Goal: Ask a question

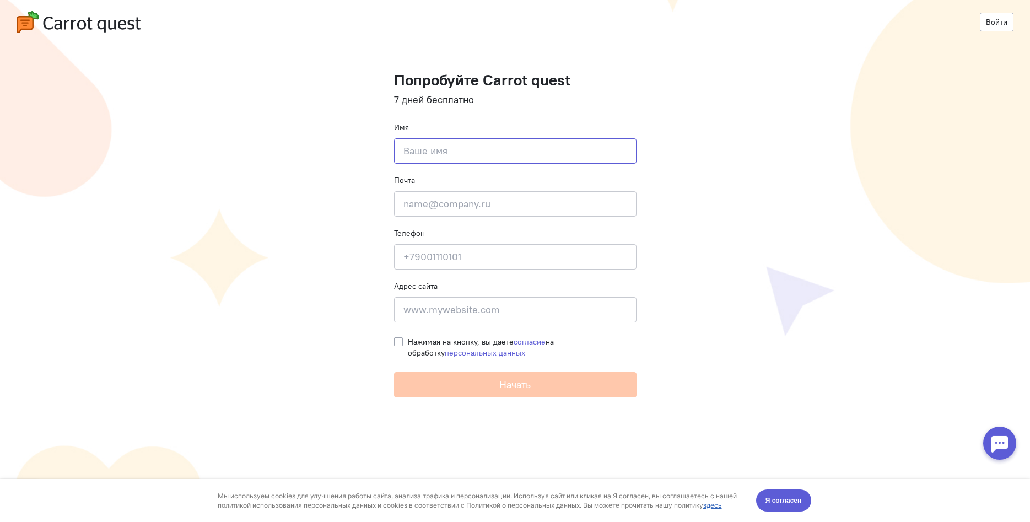
click at [434, 158] on input at bounding box center [515, 150] width 242 height 25
type input "s"
type input "[PERSON_NAME]"
type input "[PERSON_NAME][EMAIL_ADDRESS][DOMAIN_NAME]"
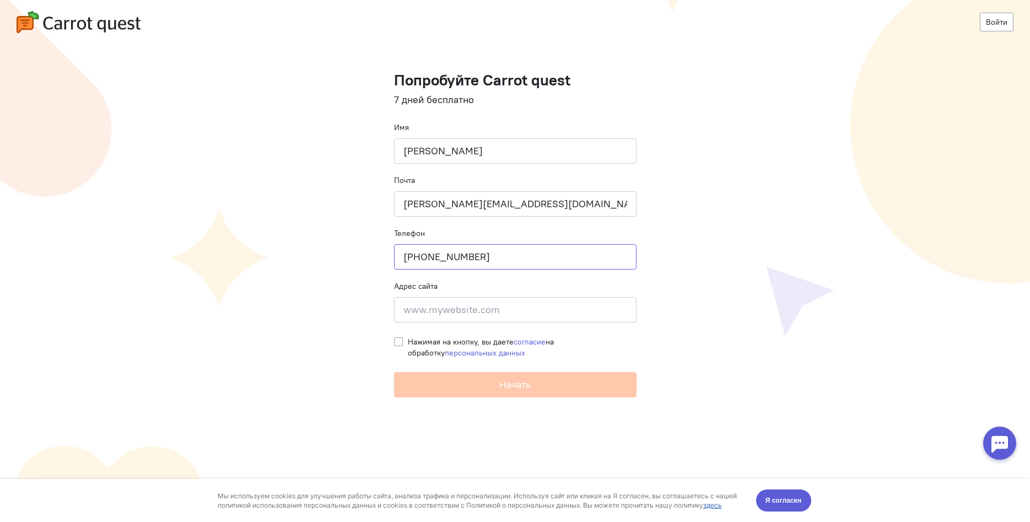
type input "[PHONE_NUMBER]"
type input "a"
type input "[DOMAIN_NAME]"
click at [408, 342] on label "Нажимая на кнопку, вы даете согласие на обработку персональных данных" at bounding box center [522, 347] width 229 height 22
click at [397, 342] on input "Нажимая на кнопку, вы даете согласие на обработку персональных данных" at bounding box center [398, 341] width 9 height 10
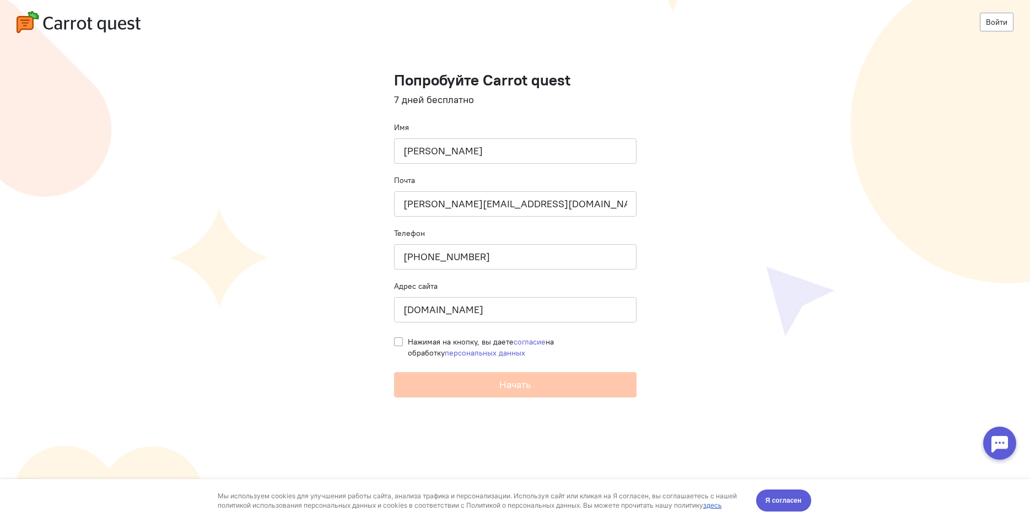
checkbox input "true"
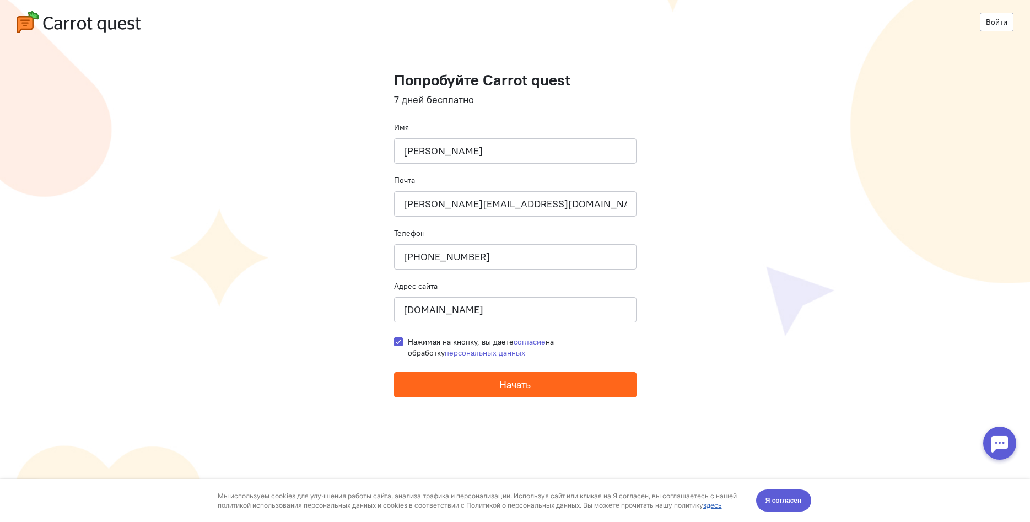
click at [518, 384] on span "Начать" at bounding box center [514, 384] width 31 height 13
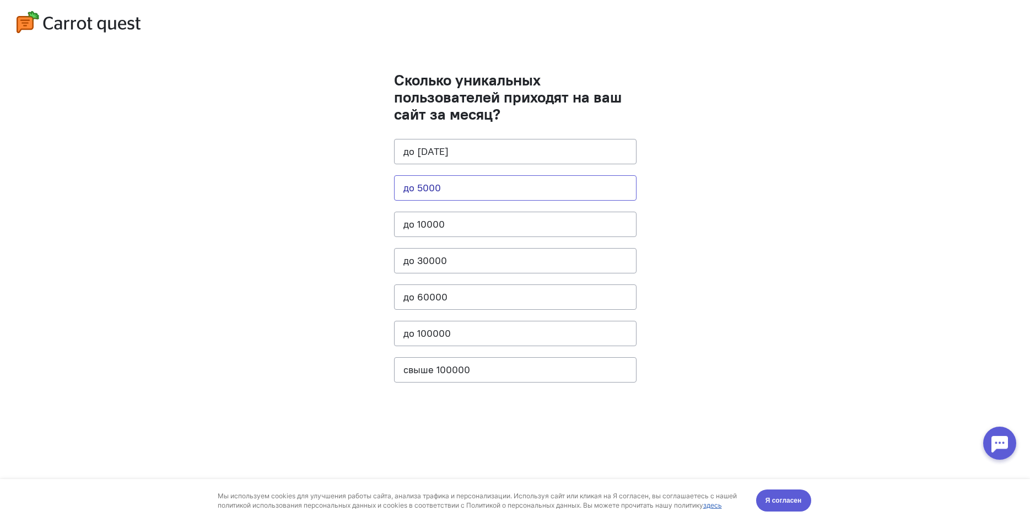
click at [504, 181] on button "до 5000" at bounding box center [515, 187] width 242 height 25
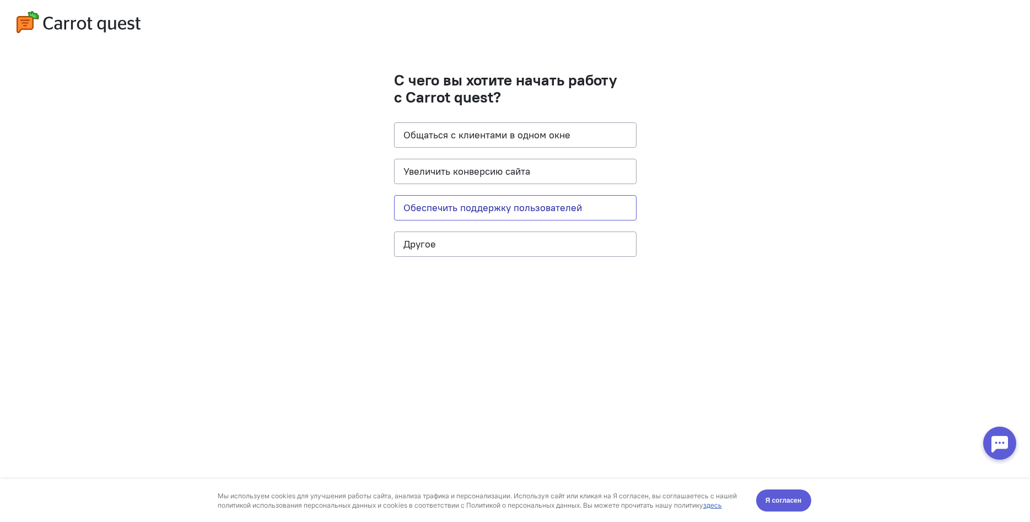
click at [529, 204] on button "Обеспечить поддержку пользователей" at bounding box center [515, 207] width 242 height 25
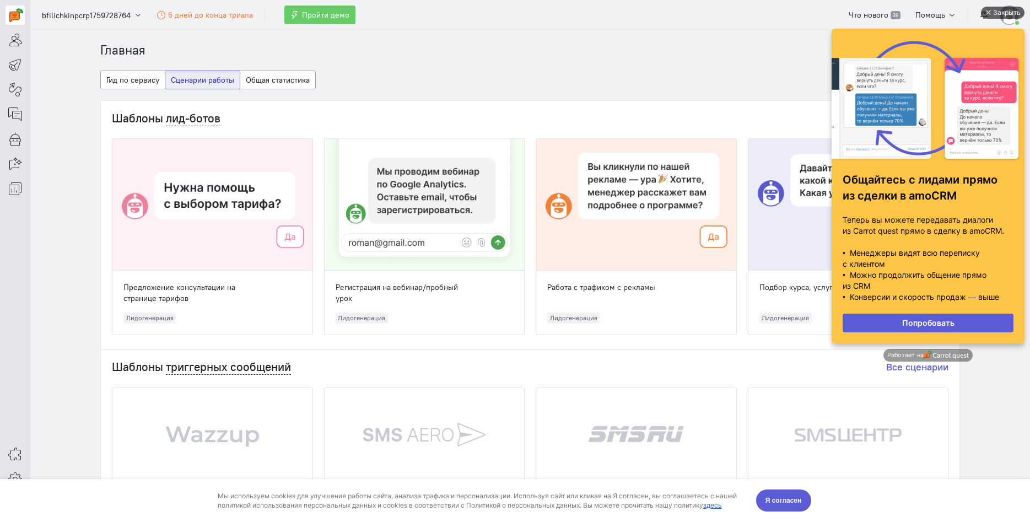
click at [985, 9] on div "Закрыть" at bounding box center [1003, 13] width 44 height 12
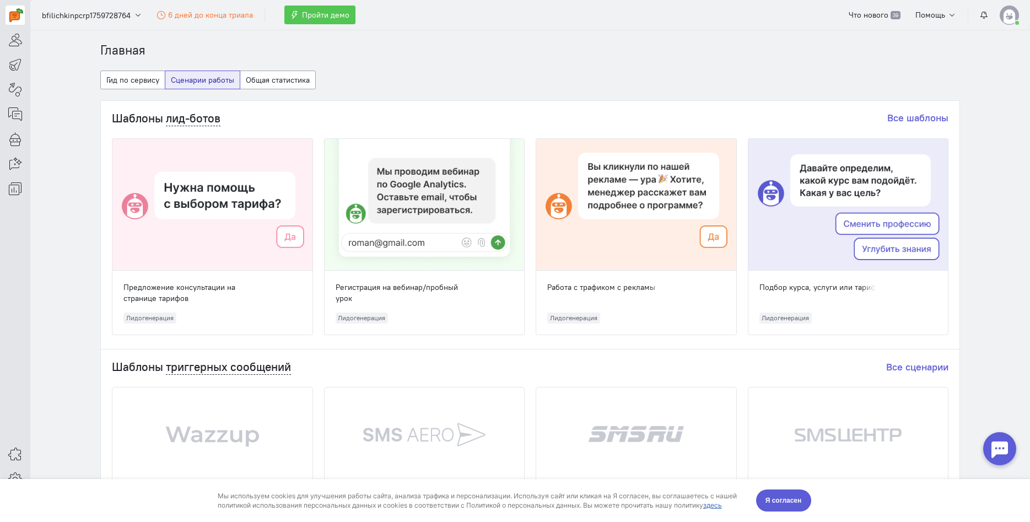
click at [309, 12] on span "Пройти демо" at bounding box center [325, 15] width 47 height 10
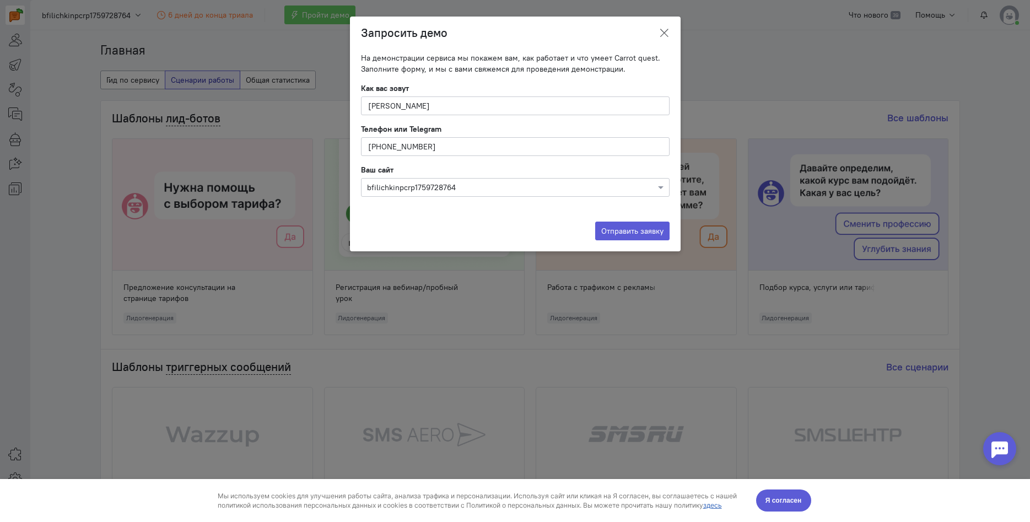
click at [661, 31] on icon at bounding box center [663, 33] width 11 height 11
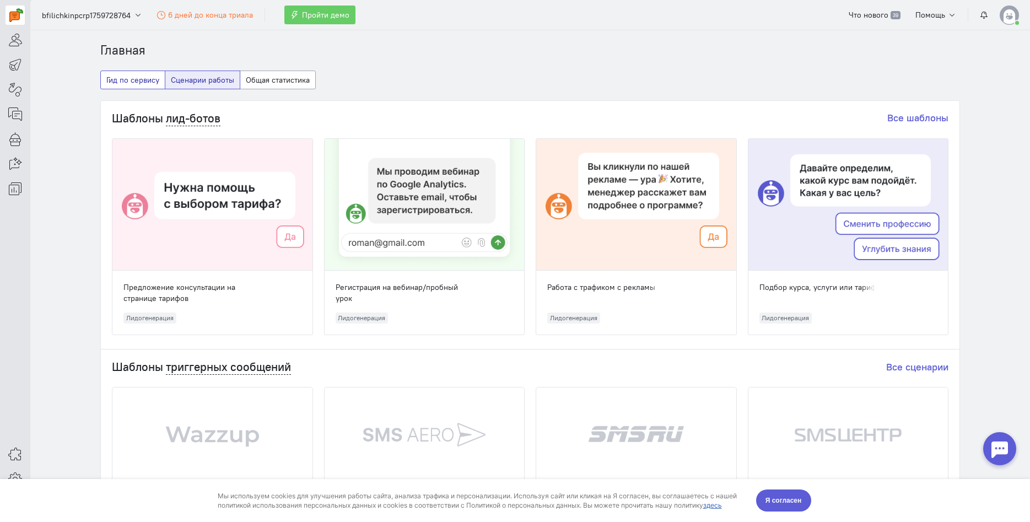
click at [132, 74] on button "Гид по сервису" at bounding box center [132, 80] width 65 height 19
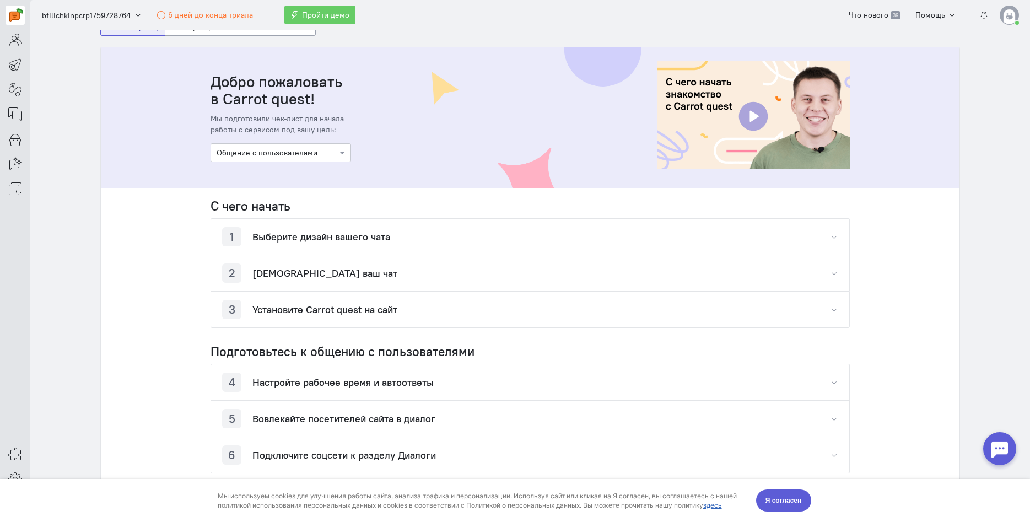
scroll to position [88, 0]
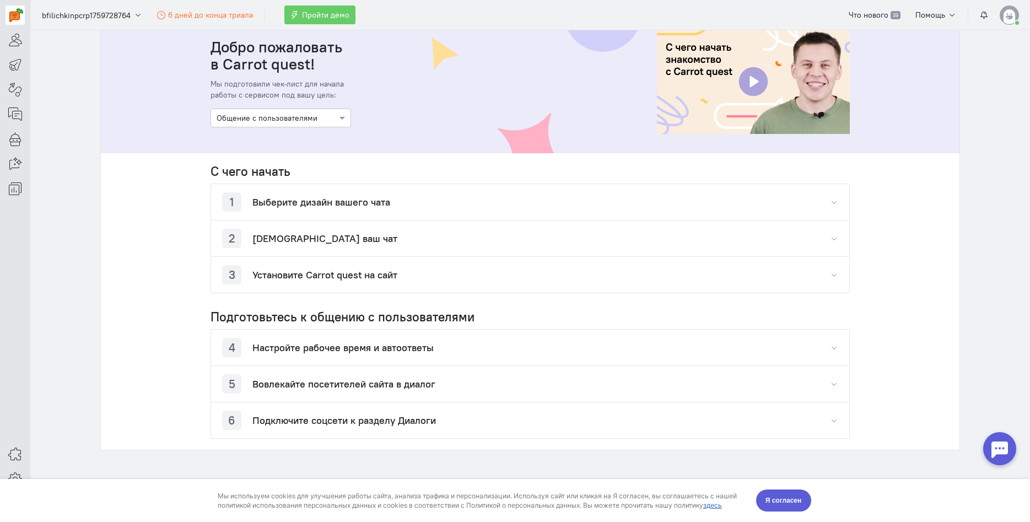
click at [344, 204] on h4 "Выберите дизайн вашего чата" at bounding box center [321, 202] width 138 height 11
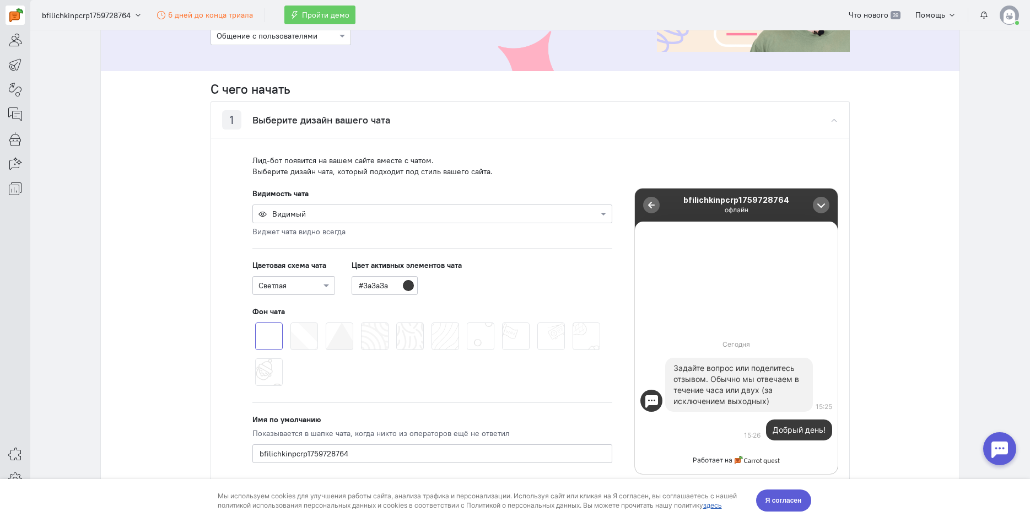
scroll to position [207, 0]
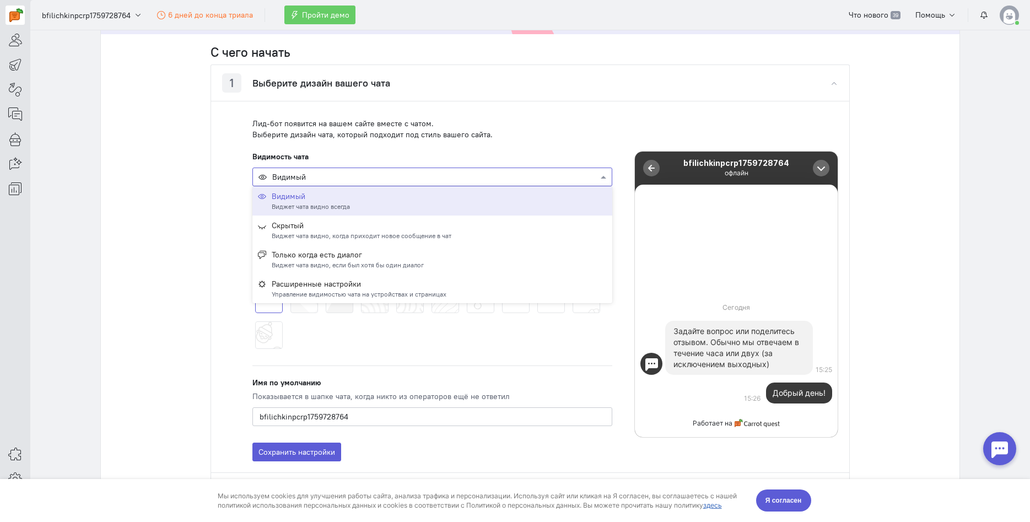
click at [595, 175] on div at bounding box center [432, 176] width 359 height 11
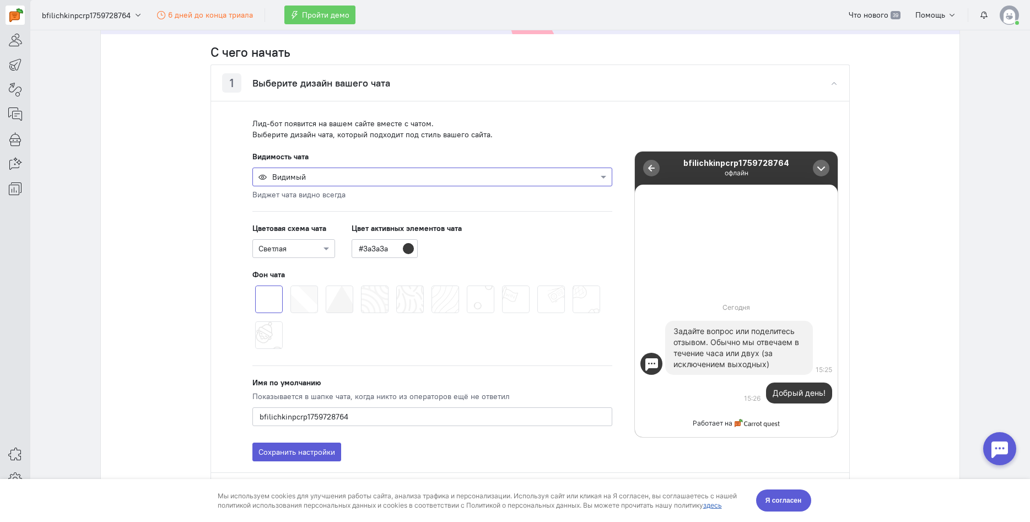
click at [596, 175] on div at bounding box center [432, 176] width 359 height 11
click at [402, 177] on div at bounding box center [432, 176] width 359 height 11
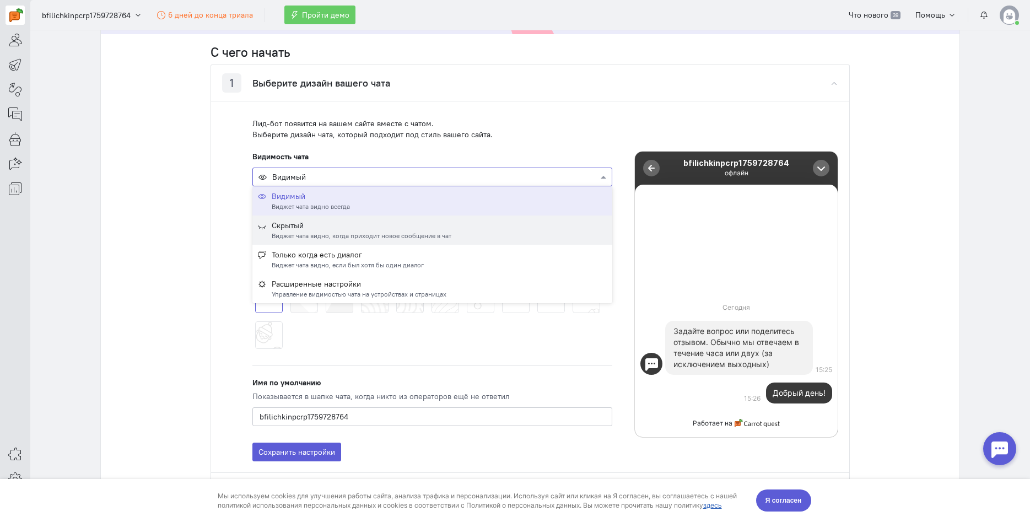
click at [387, 222] on div "Скрытый" at bounding box center [362, 225] width 180 height 11
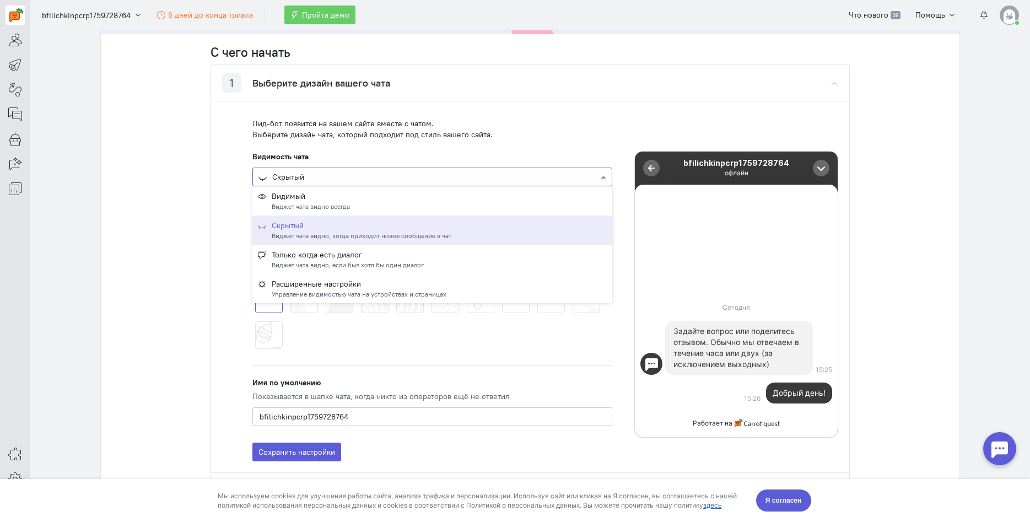
click at [384, 176] on div at bounding box center [432, 176] width 359 height 11
click at [395, 285] on div "Расширенные настройки" at bounding box center [359, 283] width 175 height 11
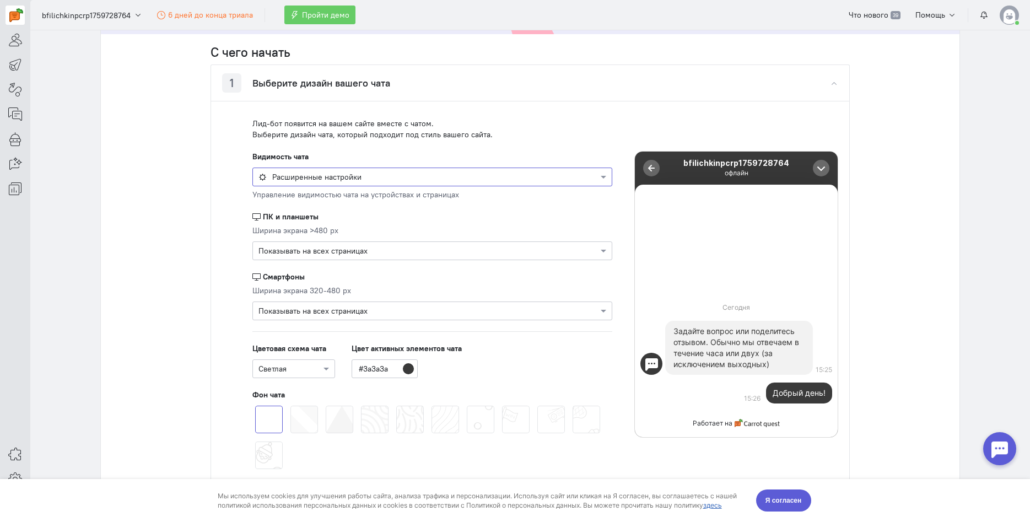
click at [354, 253] on div at bounding box center [432, 250] width 359 height 11
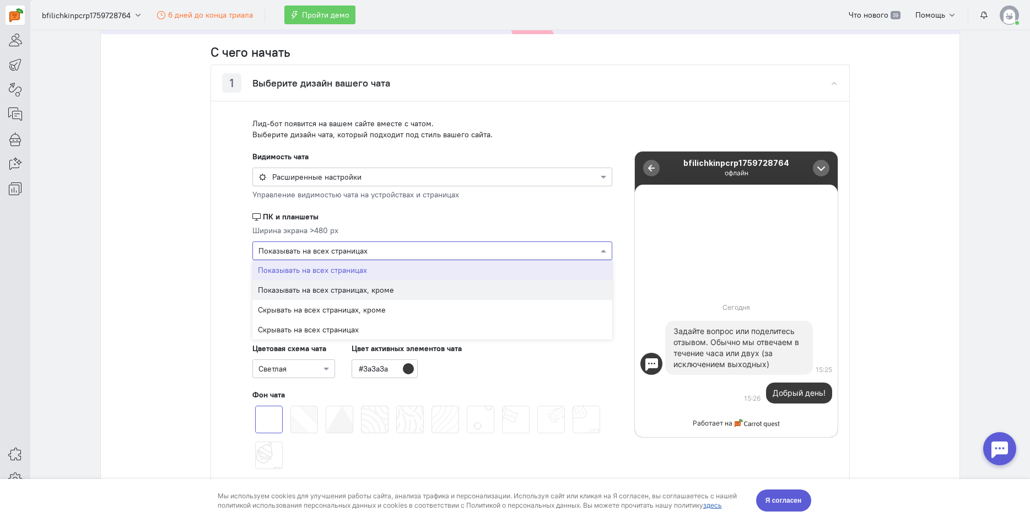
click at [359, 284] on div "Показывать на всех страницах, кроме" at bounding box center [432, 290] width 360 height 20
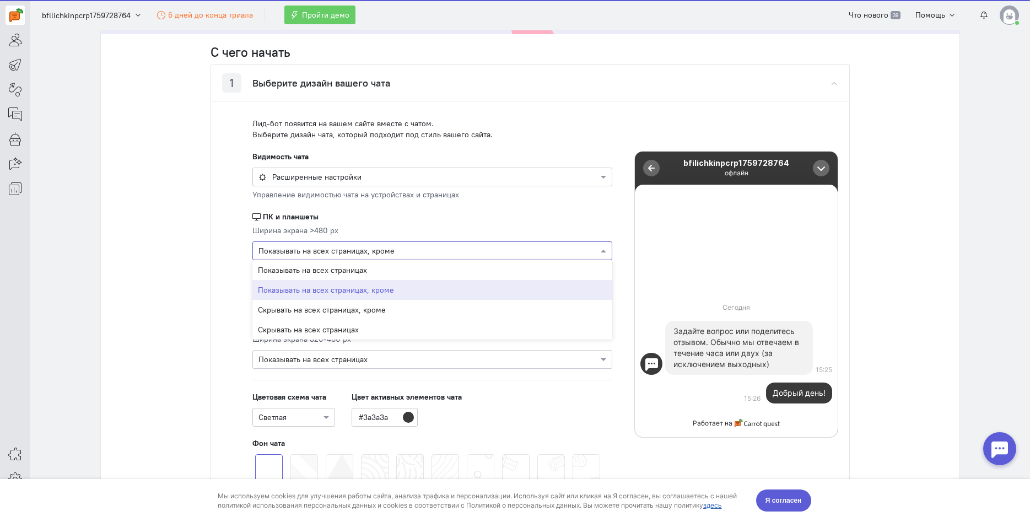
click at [364, 253] on div at bounding box center [432, 250] width 359 height 11
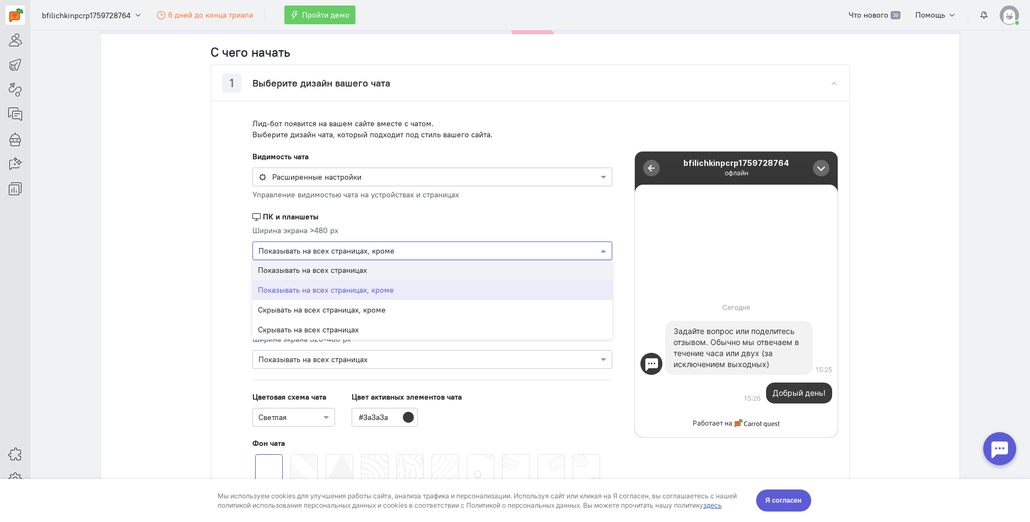
click at [355, 269] on span "Показывать на всех страницах" at bounding box center [312, 270] width 109 height 10
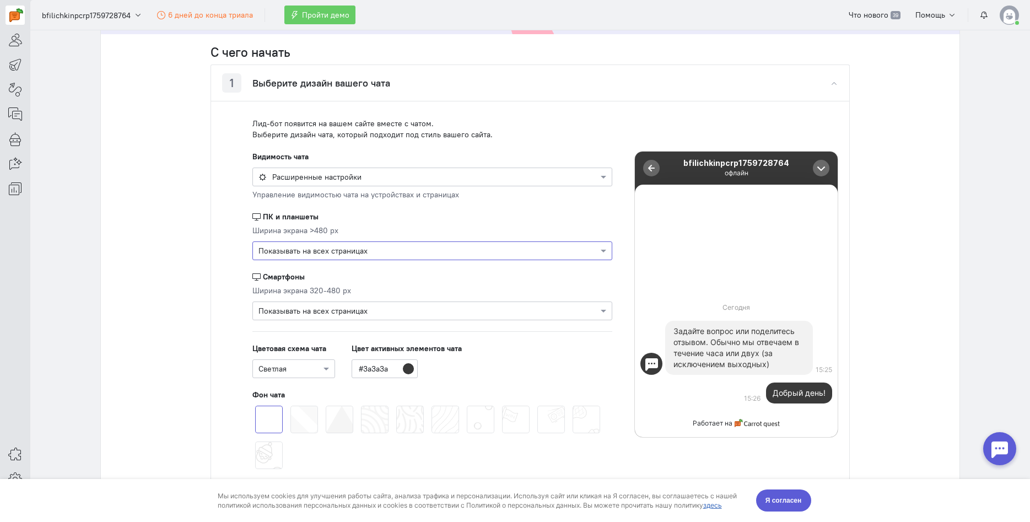
click at [364, 183] on div "Расширенные настройки" at bounding box center [432, 176] width 360 height 19
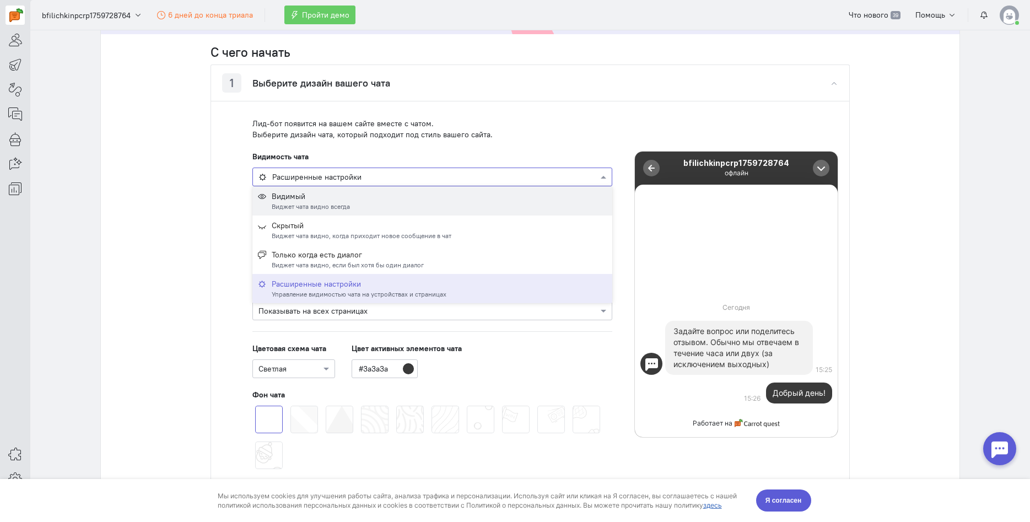
click at [350, 198] on div "Видимый Виджет чата видно всегда" at bounding box center [432, 201] width 349 height 20
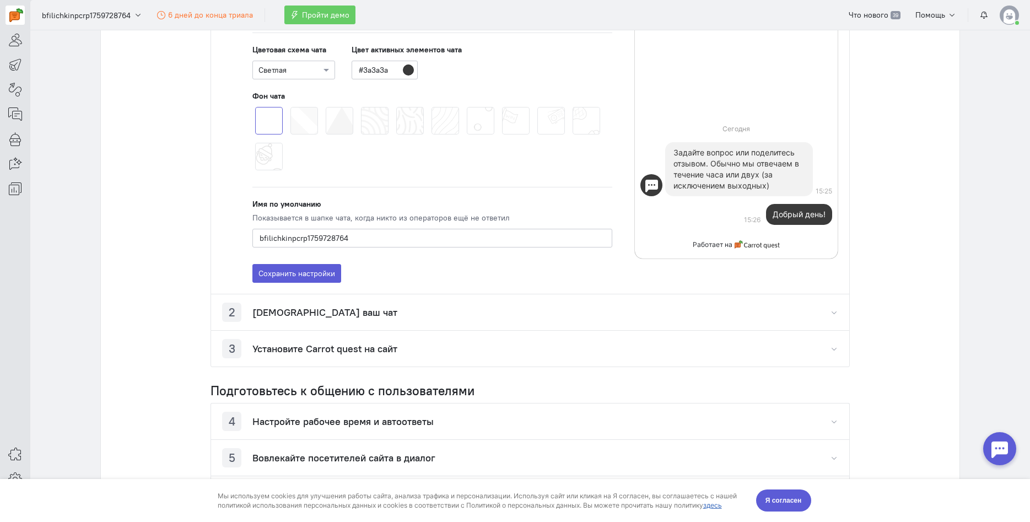
click at [329, 312] on h4 "Протестируйте ваш чат" at bounding box center [324, 312] width 145 height 11
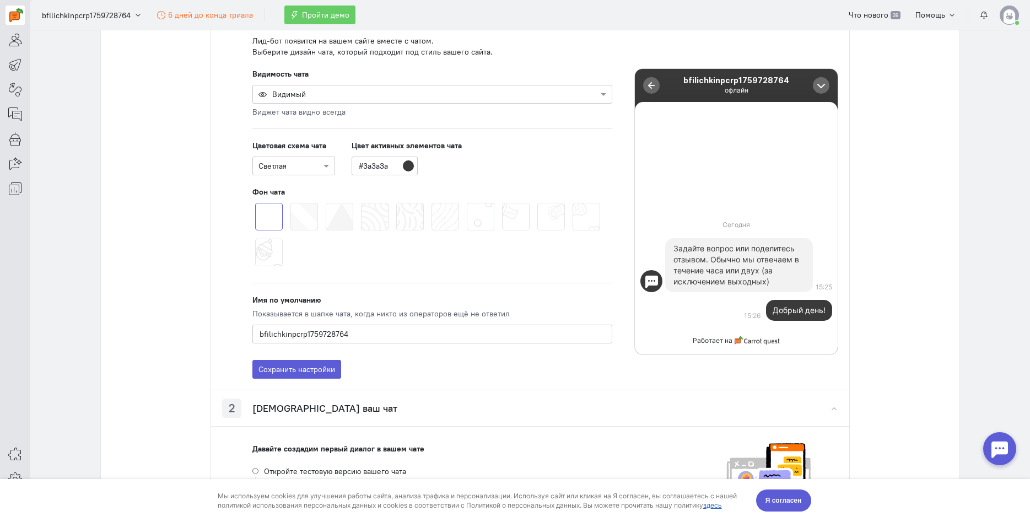
scroll to position [230, 0]
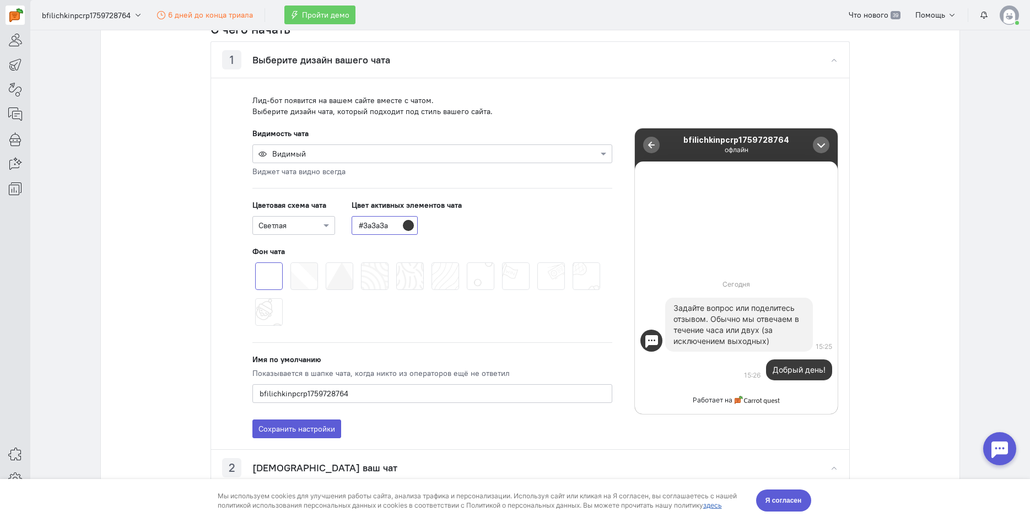
click at [366, 221] on input "#3a3a3a" at bounding box center [384, 225] width 66 height 19
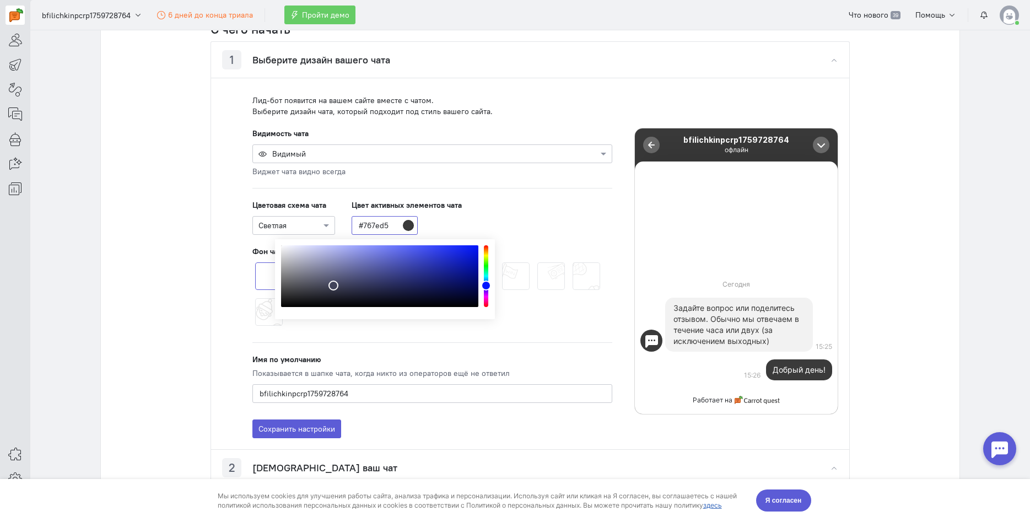
click at [369, 256] on div "color picker dialog" at bounding box center [379, 276] width 197 height 62
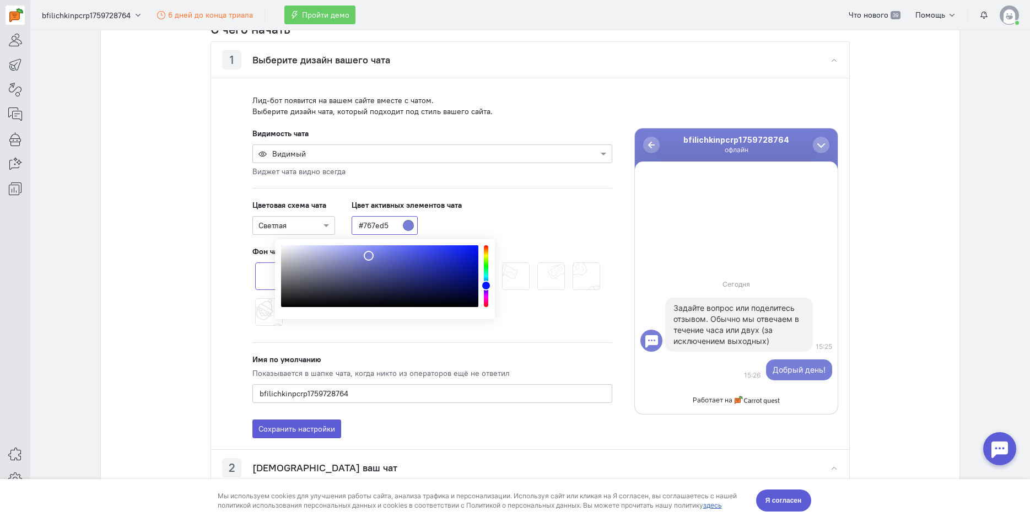
type input "#5a63c7"
click at [389, 259] on div "color picker dialog" at bounding box center [379, 276] width 197 height 62
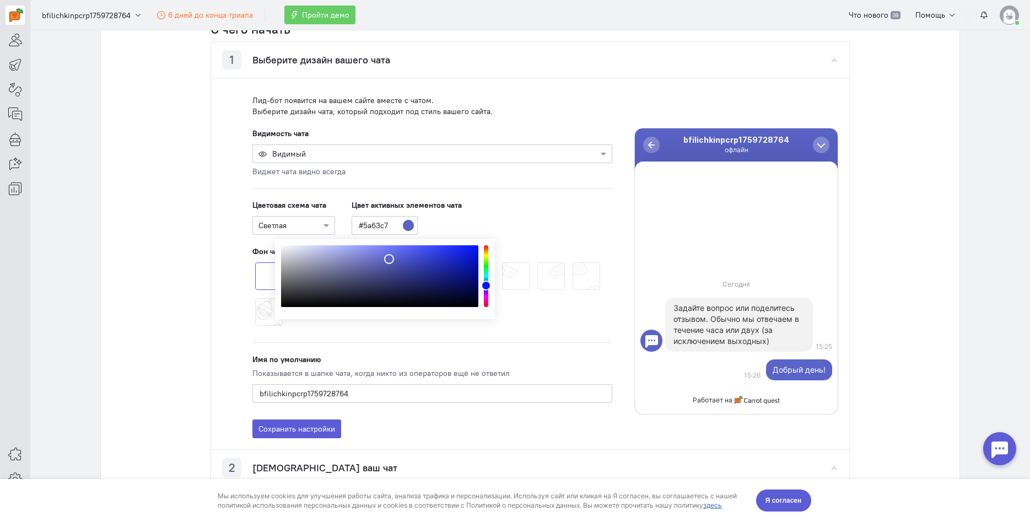
click at [537, 210] on div "Цветовая схема чата Светлая Цвет активных элементов чата #5a63c7" at bounding box center [432, 216] width 360 height 35
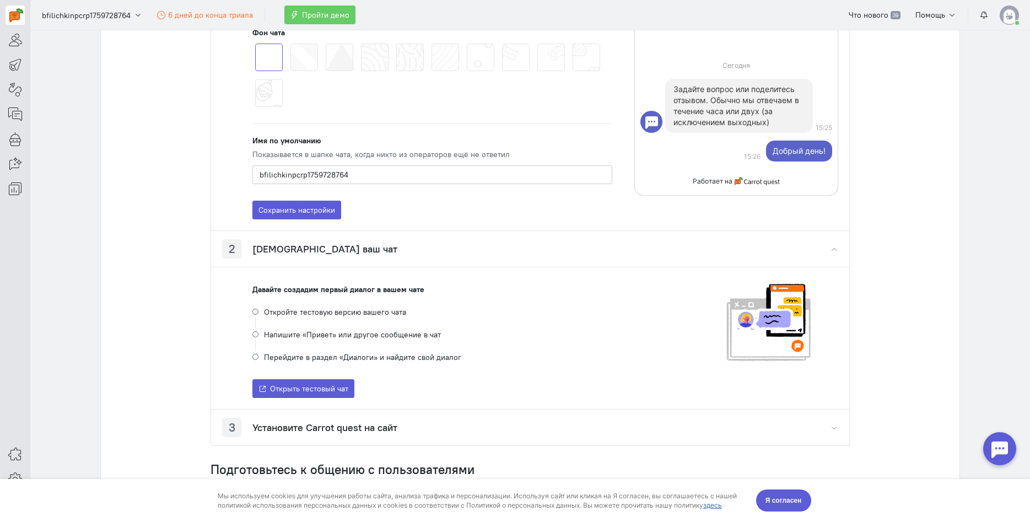
scroll to position [468, 0]
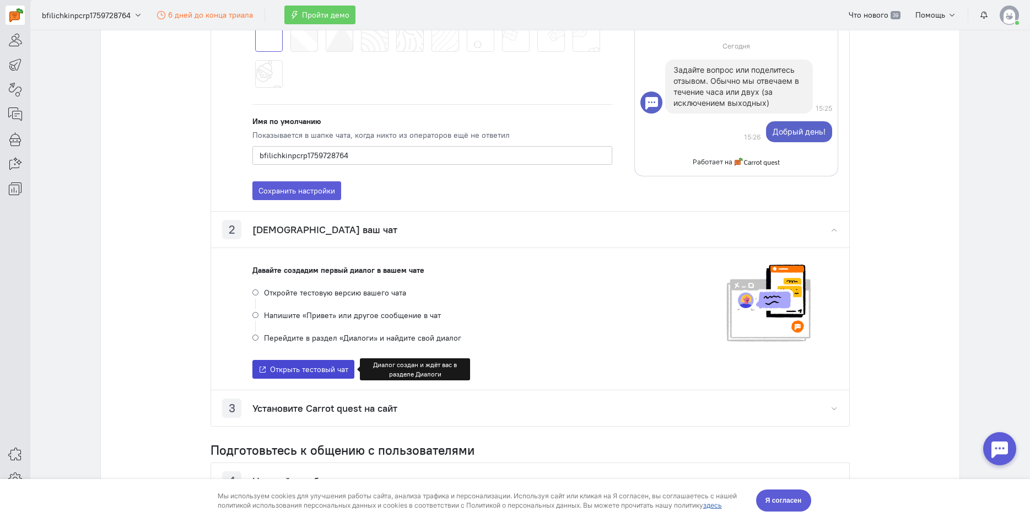
click at [324, 370] on span "Открыть тестовый чат" at bounding box center [309, 369] width 78 height 10
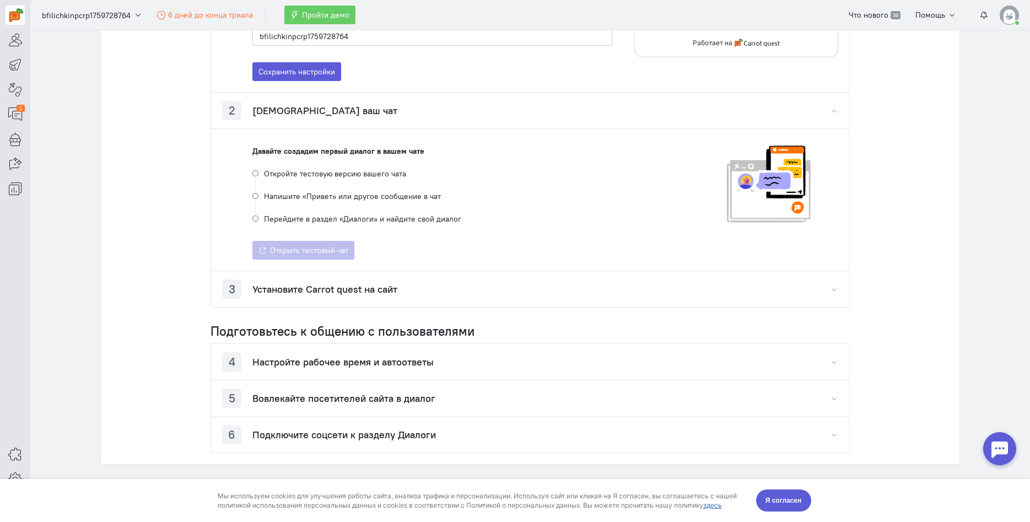
click at [374, 294] on h4 "Установите Carrot quest на сайт" at bounding box center [324, 289] width 145 height 11
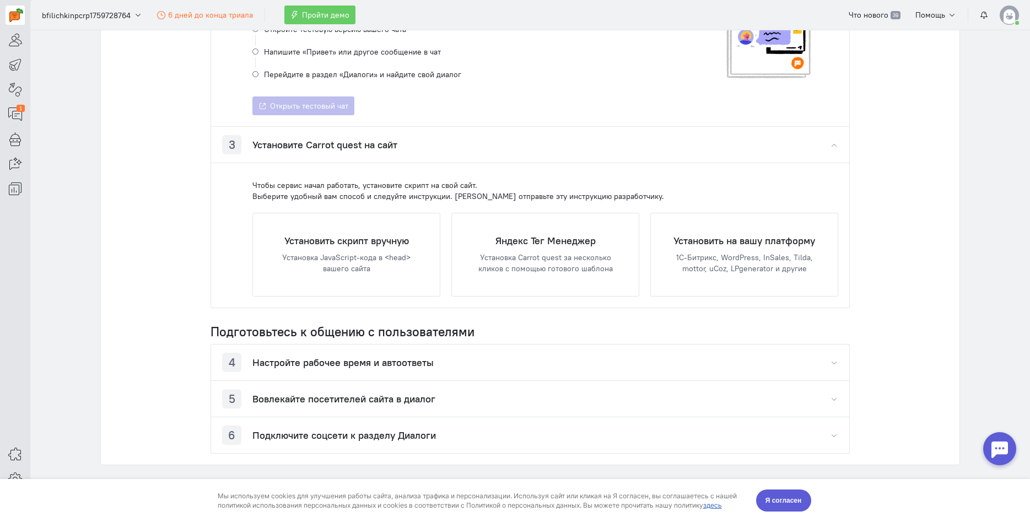
scroll to position [746, 0]
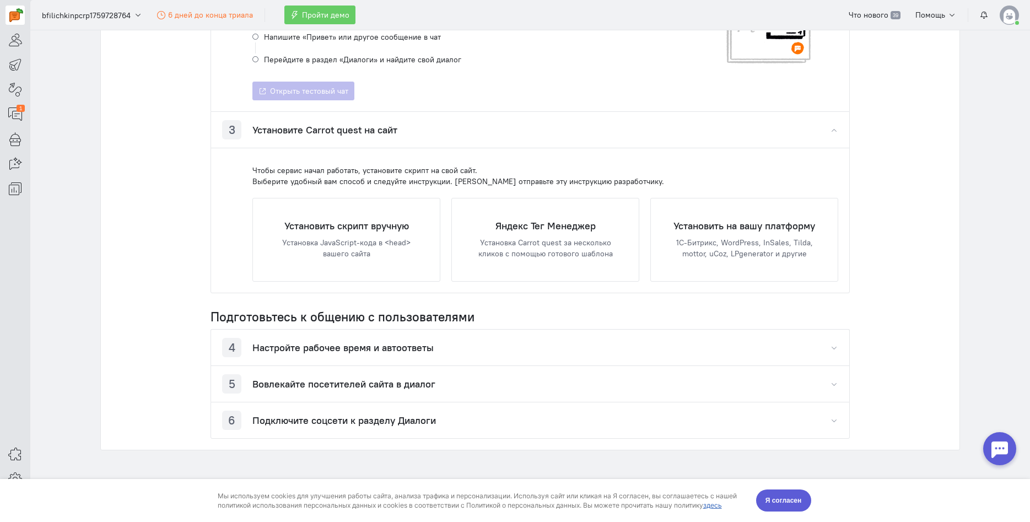
click at [406, 342] on h4 "Настройте рабочее время и автоответы" at bounding box center [342, 347] width 181 height 11
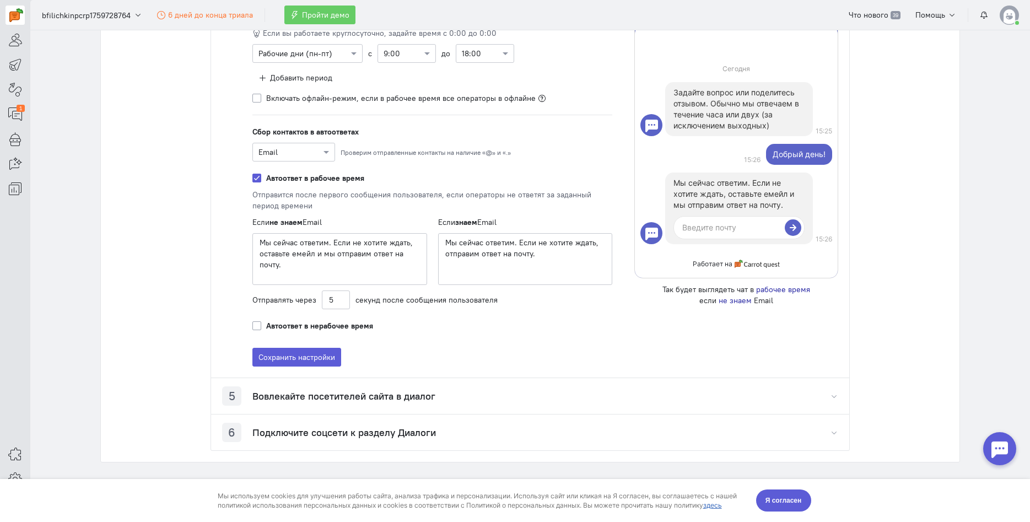
scroll to position [1149, 0]
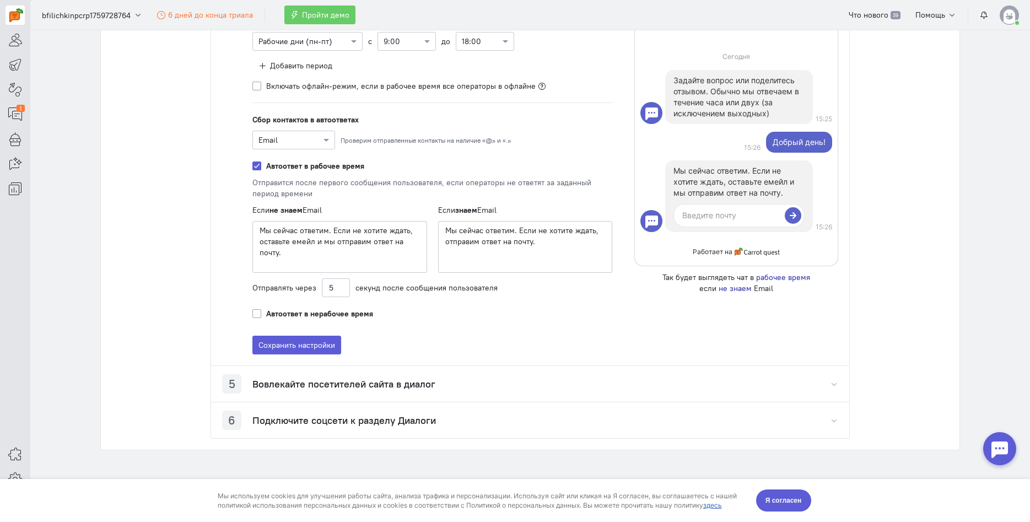
click at [432, 382] on h4 "Вовлекайте посетителей сайта в диалог" at bounding box center [343, 383] width 183 height 11
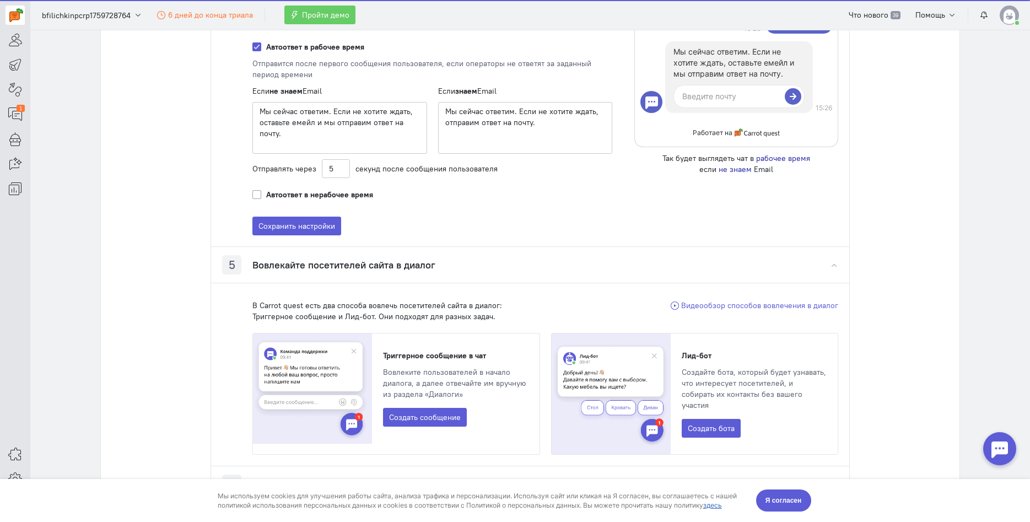
scroll to position [1322, 0]
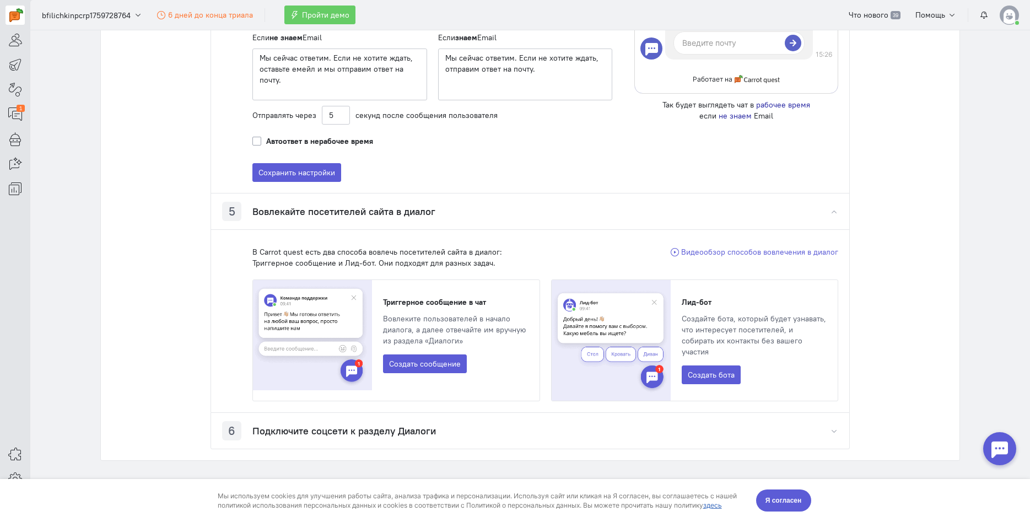
click at [419, 425] on h4 "Подключите соцсети к разделу Диалоги" at bounding box center [343, 430] width 183 height 11
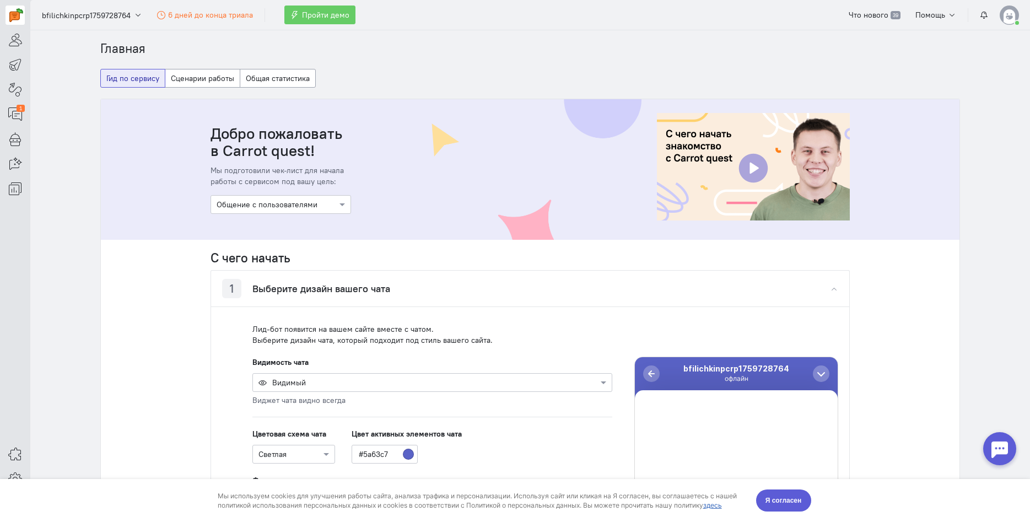
scroll to position [0, 0]
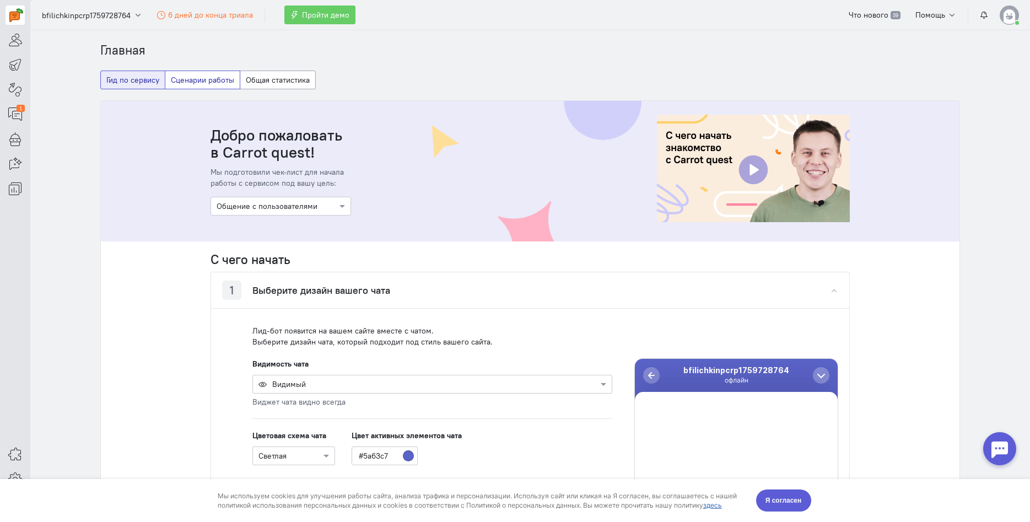
click at [198, 84] on button "Сценарии работы" at bounding box center [202, 80] width 75 height 19
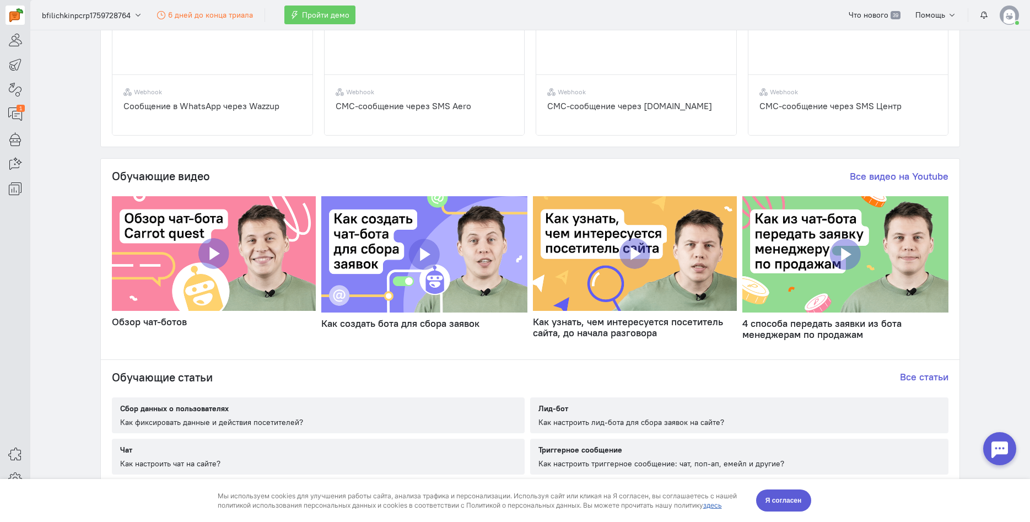
scroll to position [535, 0]
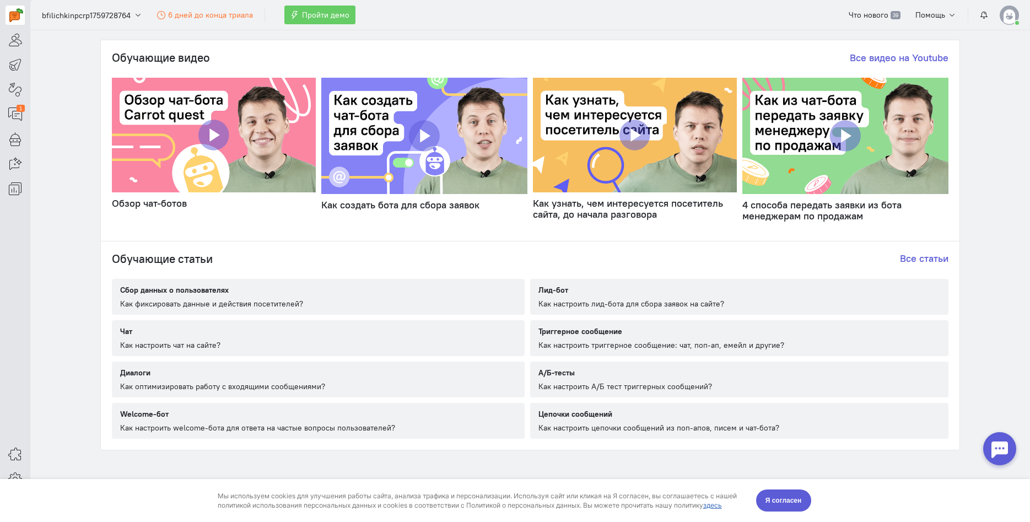
click at [335, 420] on div "Welcome-бот Как настроить welcome-бота для ответа на частые вопросы пользовател…" at bounding box center [256, 421] width 289 height 36
click at [21, 138] on icon at bounding box center [15, 138] width 14 height 13
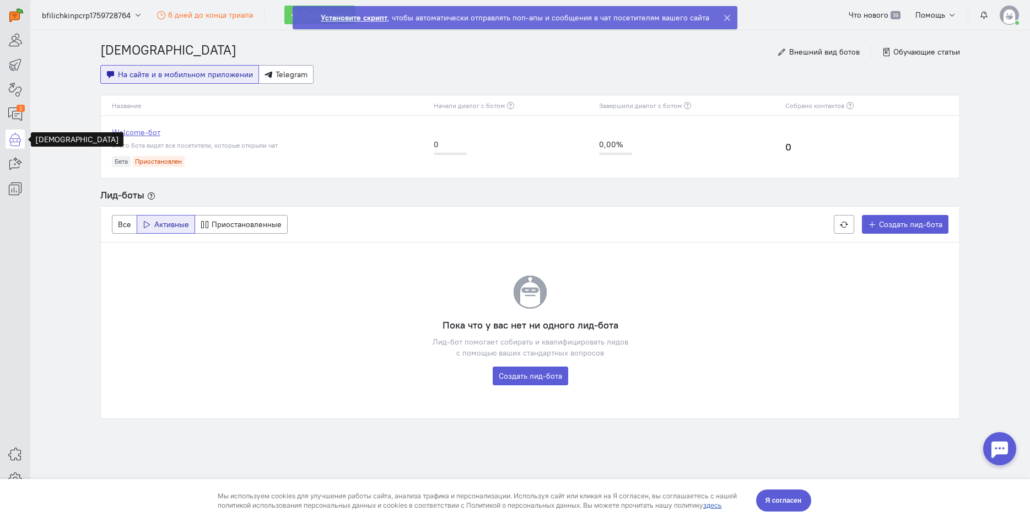
click at [159, 132] on link "Welcome-бот" at bounding box center [267, 132] width 311 height 11
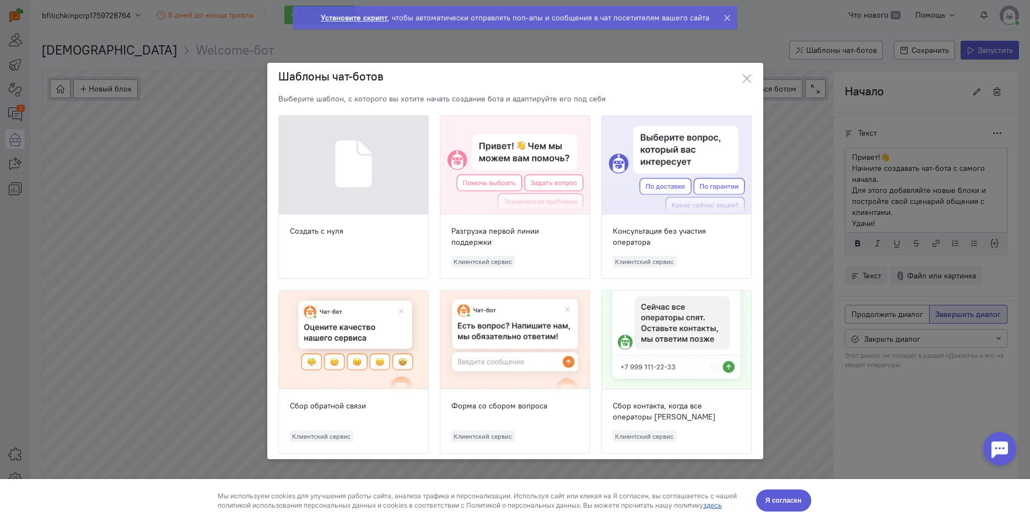
scroll to position [41, 0]
click at [668, 235] on div "Консультация без участия оператора" at bounding box center [676, 236] width 127 height 22
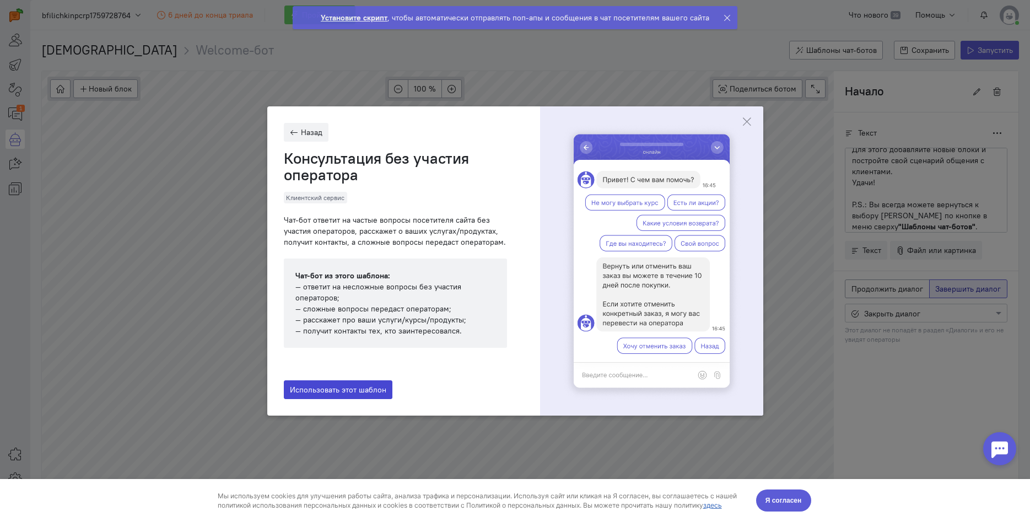
click at [366, 387] on span "Использовать этот шаблон" at bounding box center [338, 390] width 96 height 10
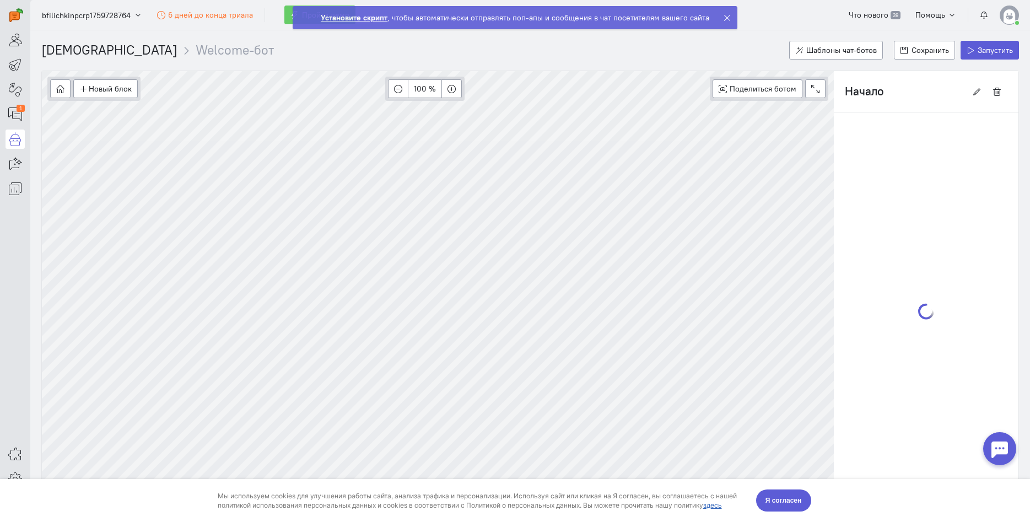
radio input "true"
radio input "false"
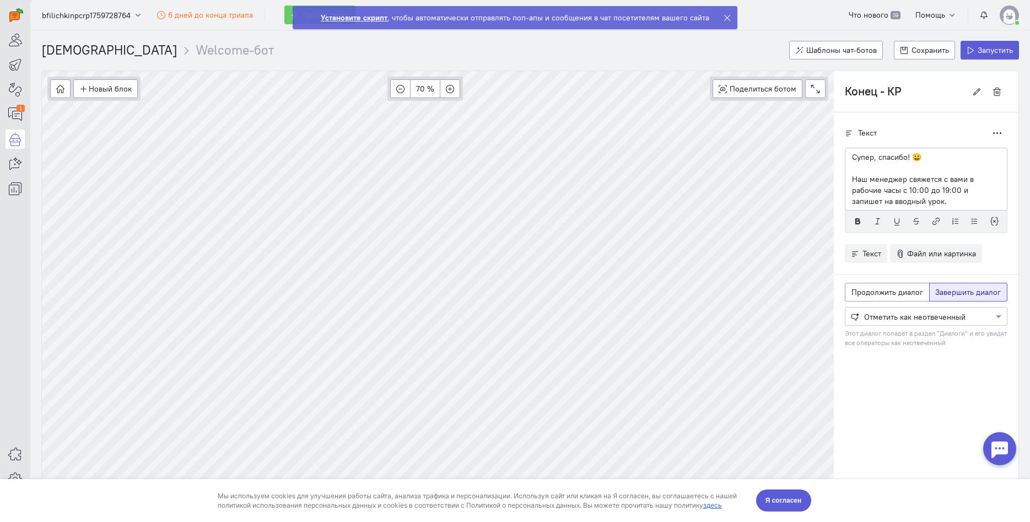
click at [986, 317] on div at bounding box center [925, 315] width 161 height 11
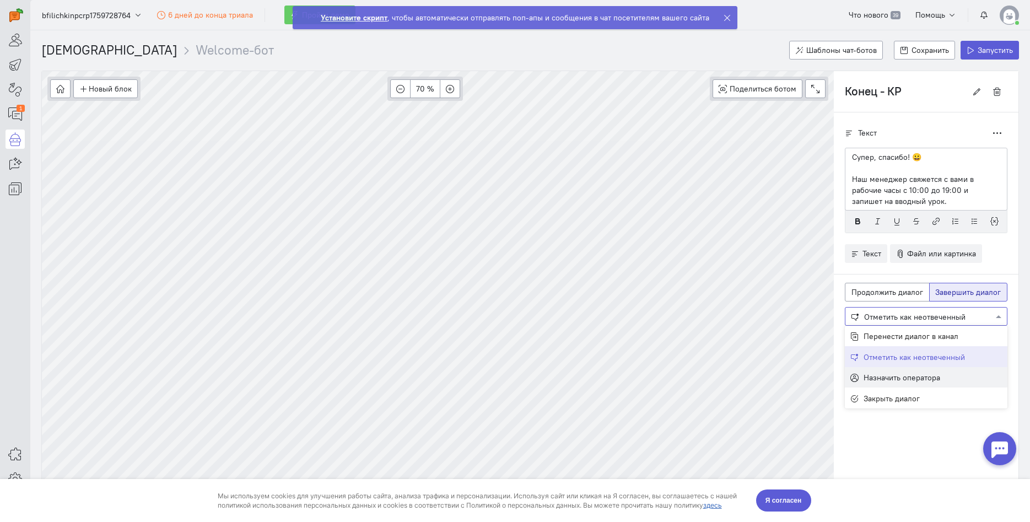
click at [943, 370] on div "Назначить оператора" at bounding box center [926, 377] width 163 height 21
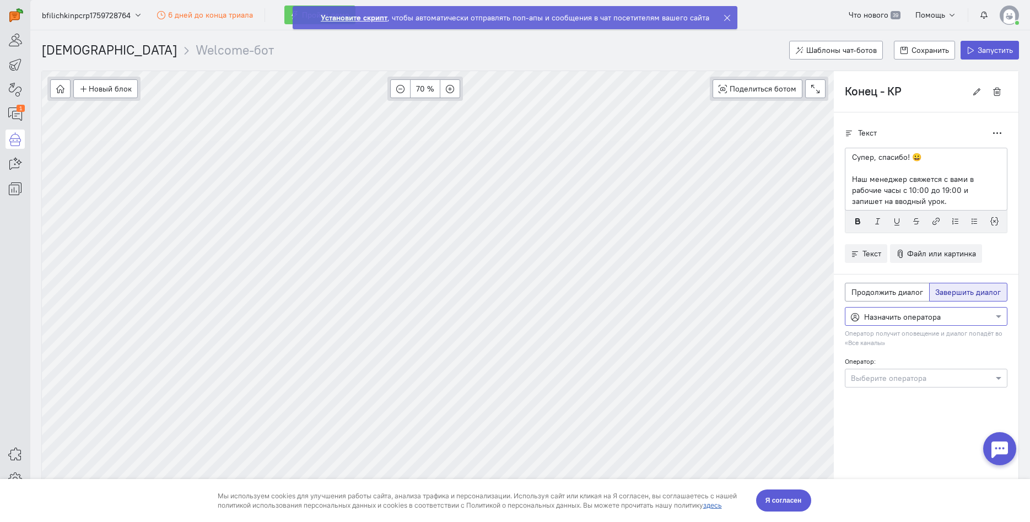
click at [924, 378] on input "text" at bounding box center [915, 377] width 128 height 11
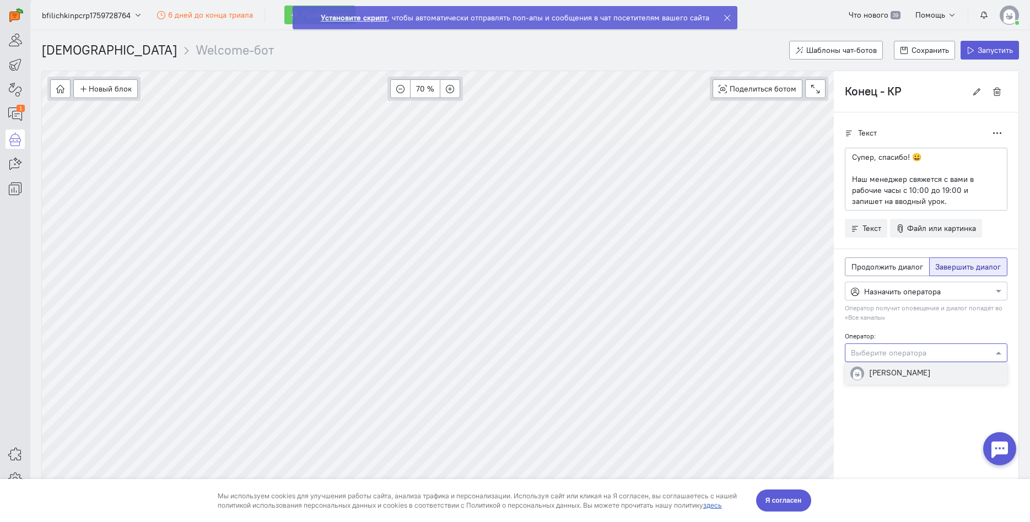
click at [914, 298] on div "Выберите действие из списка Назначить оператора" at bounding box center [926, 291] width 163 height 19
click at [886, 373] on span "Закрыть диалог" at bounding box center [891, 373] width 56 height 10
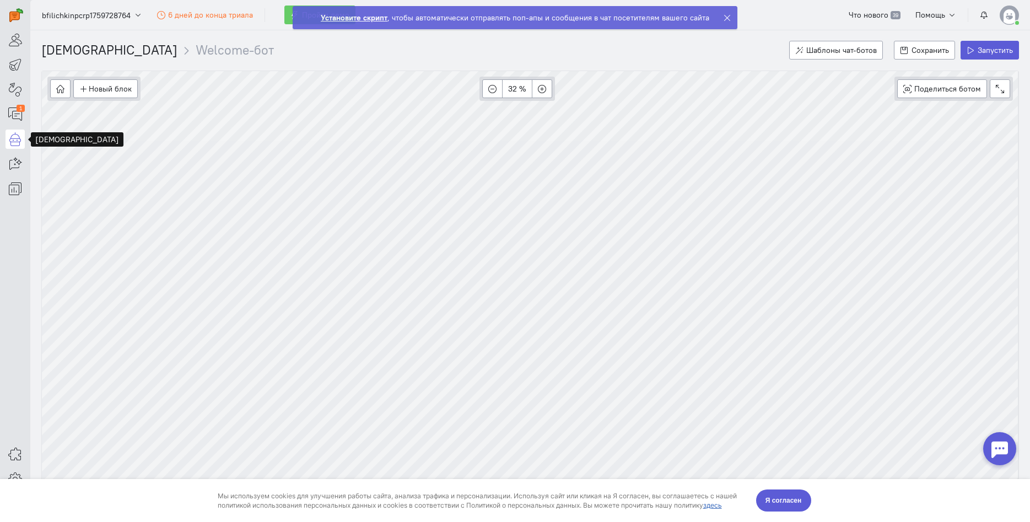
click at [20, 134] on icon at bounding box center [15, 138] width 14 height 13
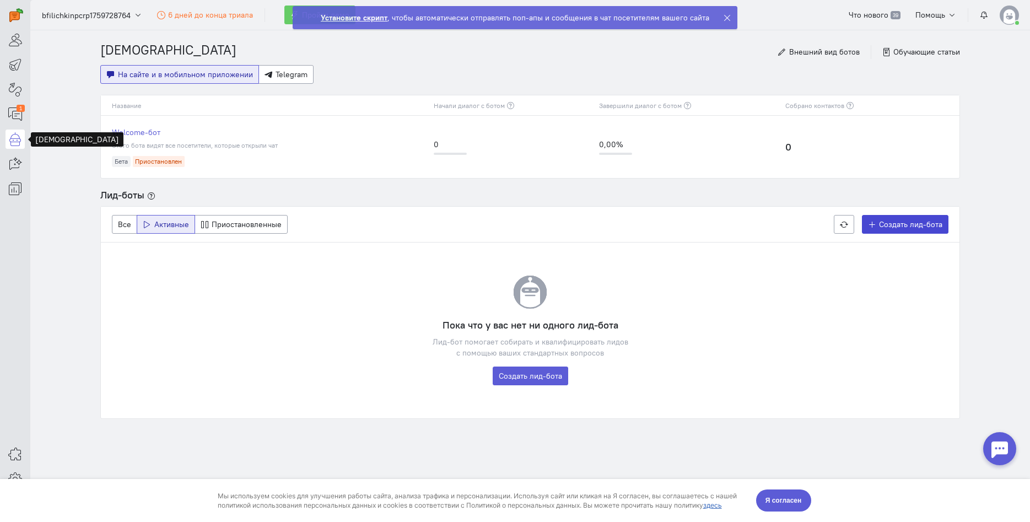
click at [883, 226] on span "Создать лид-бота" at bounding box center [910, 224] width 63 height 10
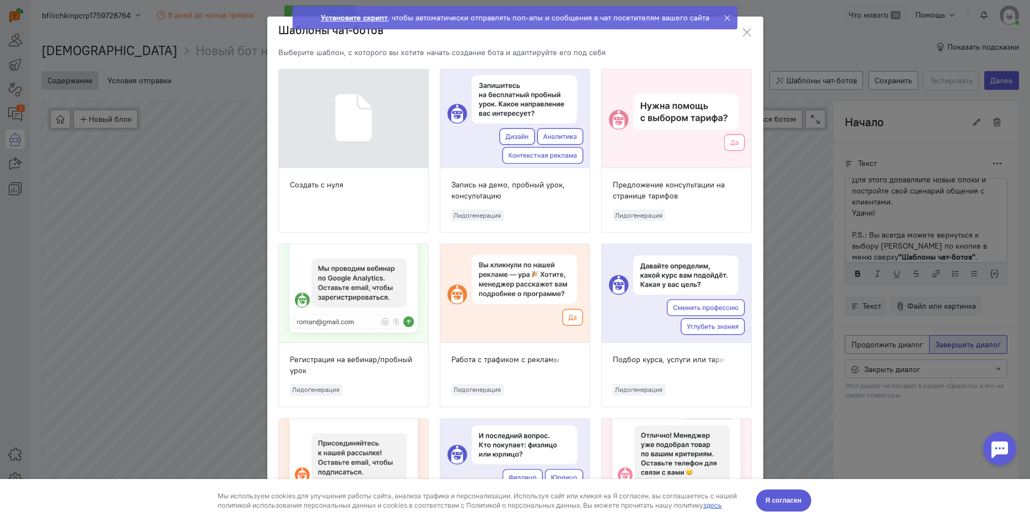
click at [817, 68] on ngb-modal-window "Шаблоны чат-ботов Выберите шаблон, с которого вы хотите начать создание бота и …" at bounding box center [515, 261] width 1030 height 522
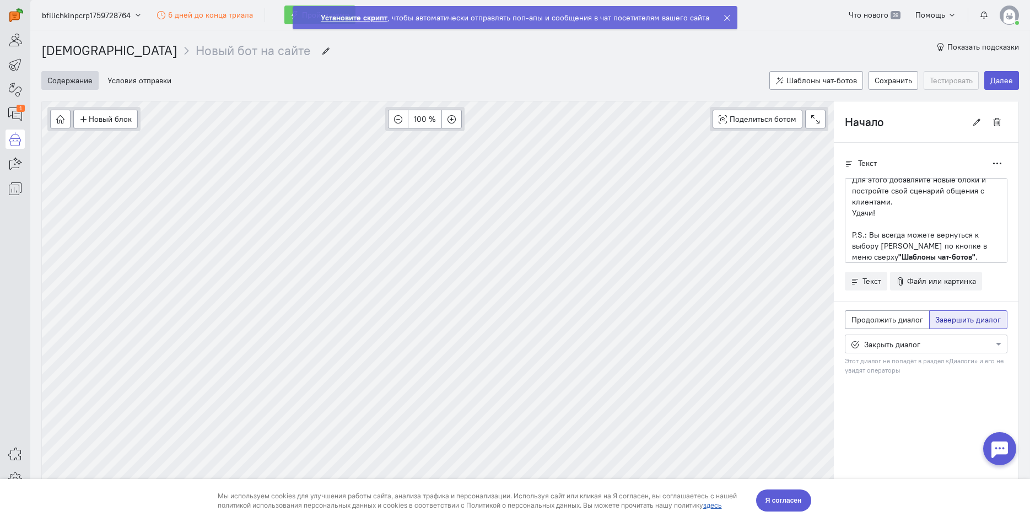
scroll to position [41, 0]
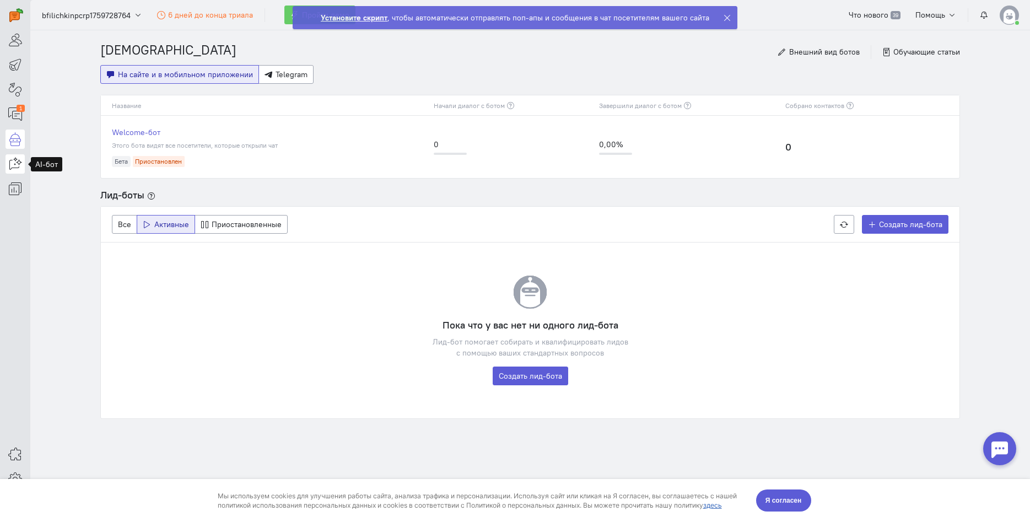
click at [18, 167] on icon at bounding box center [15, 163] width 14 height 13
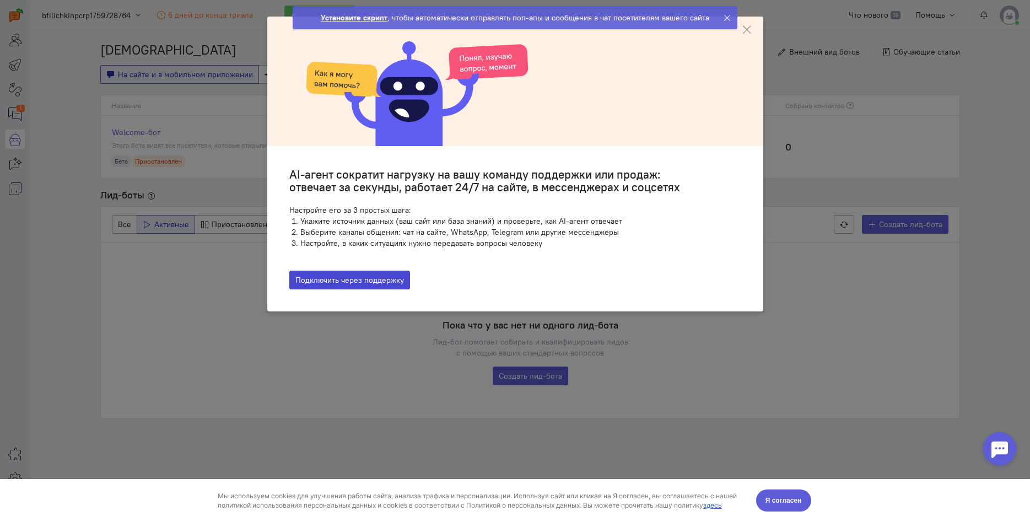
click at [385, 280] on button "Подключить через поддержку" at bounding box center [349, 280] width 121 height 19
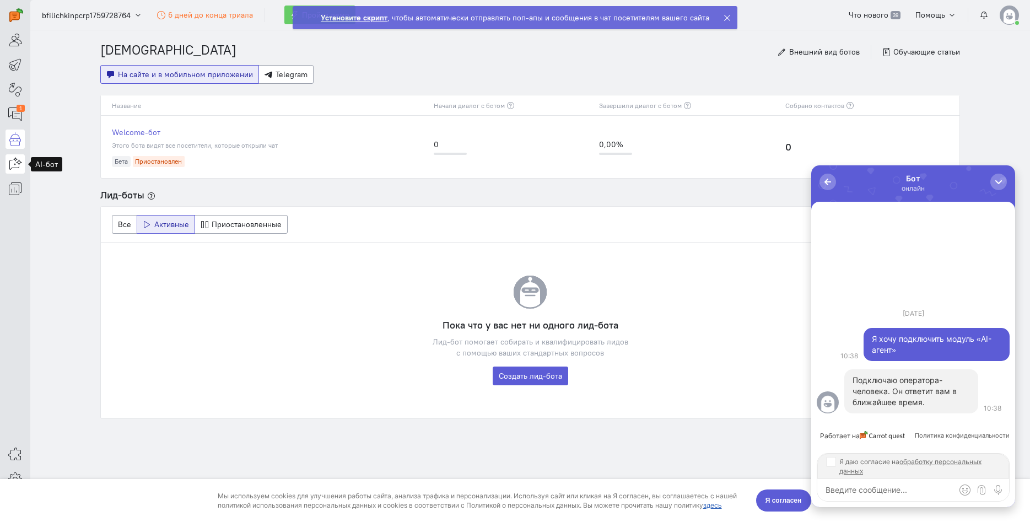
click at [12, 163] on icon at bounding box center [15, 163] width 14 height 13
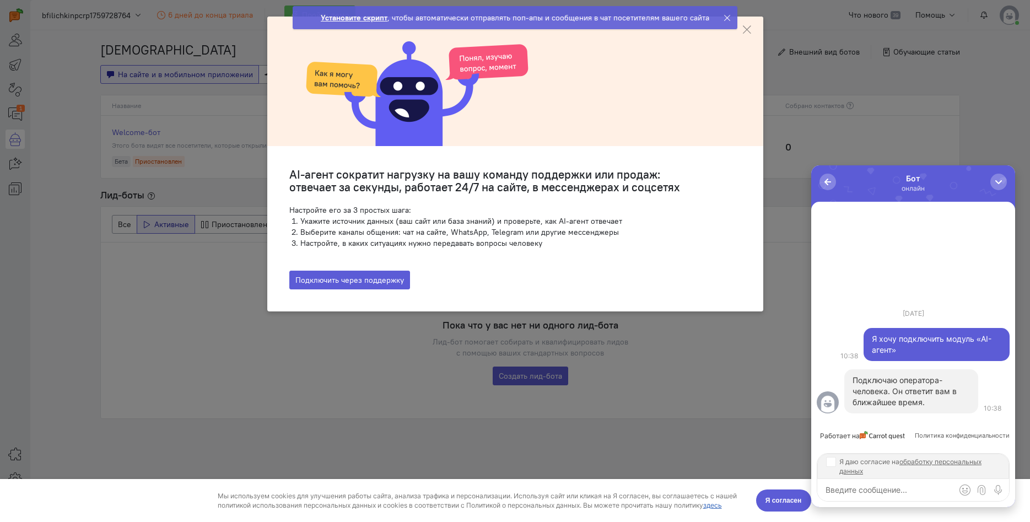
click at [723, 17] on icon at bounding box center [727, 18] width 8 height 8
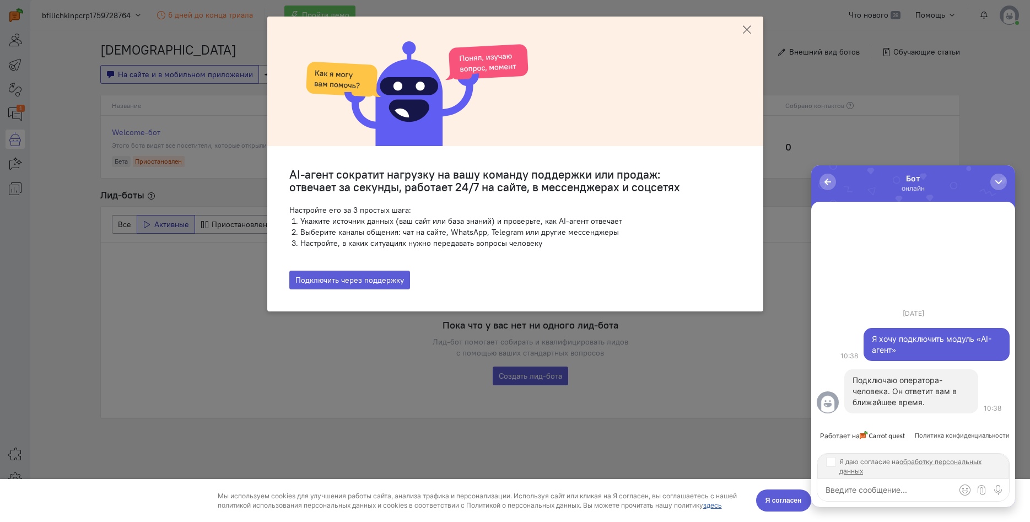
click at [748, 28] on icon at bounding box center [746, 29] width 11 height 11
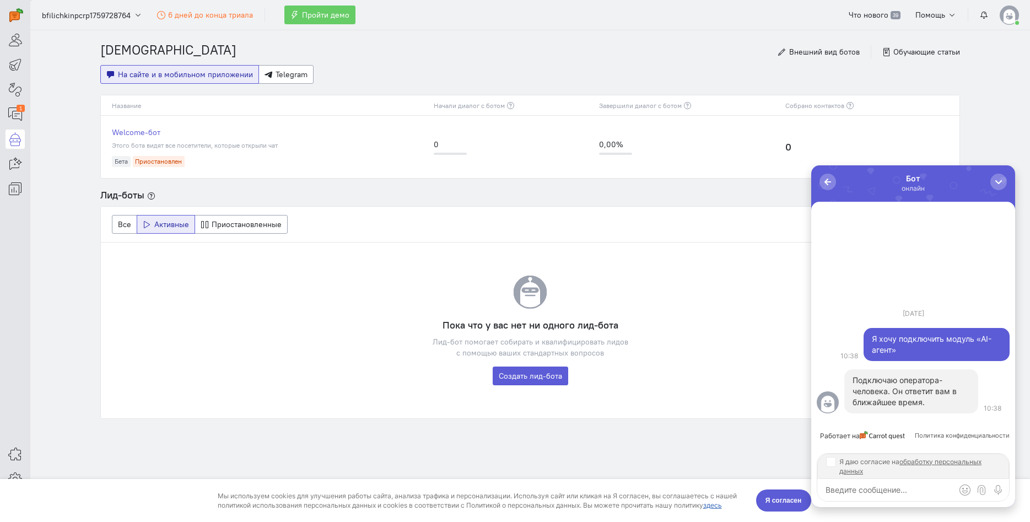
click at [831, 462] on input "Я даю согласие на обработку персональных данных" at bounding box center [830, 461] width 9 height 9
checkbox input "true"
click at [13, 163] on icon at bounding box center [15, 163] width 14 height 13
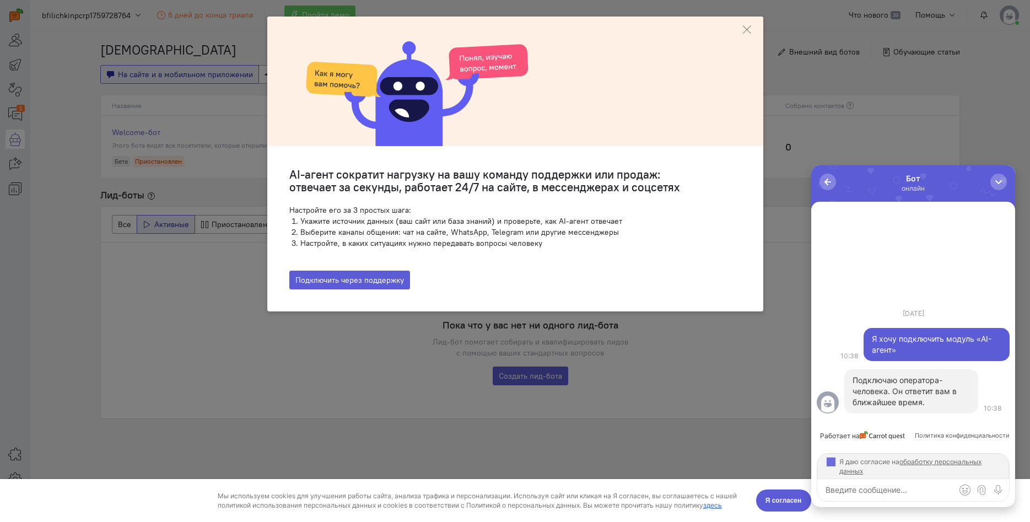
click at [235, 288] on ngb-modal-window "AI-агент сократит нагрузку на вашу команду поддержки или продаж: отвечает за се…" at bounding box center [515, 261] width 1030 height 522
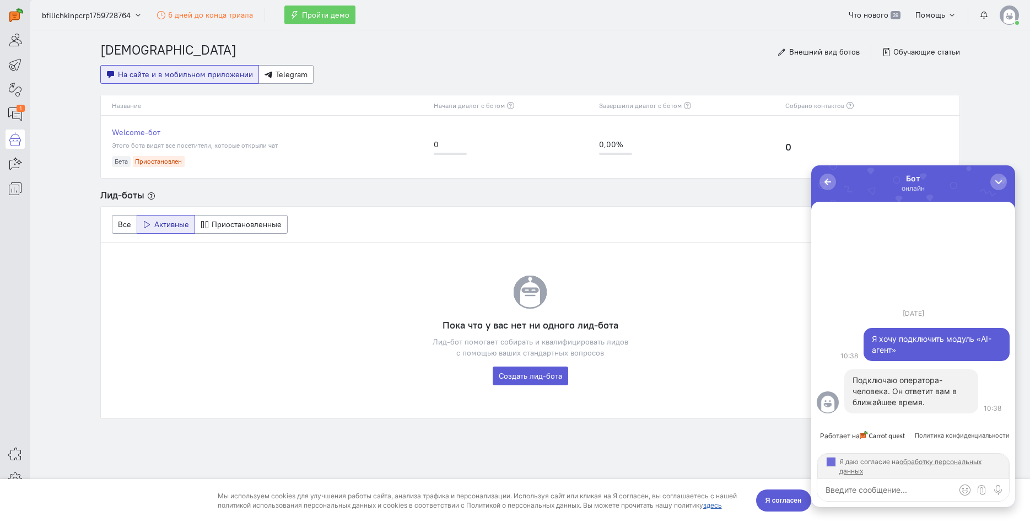
click at [886, 489] on textarea at bounding box center [913, 490] width 192 height 22
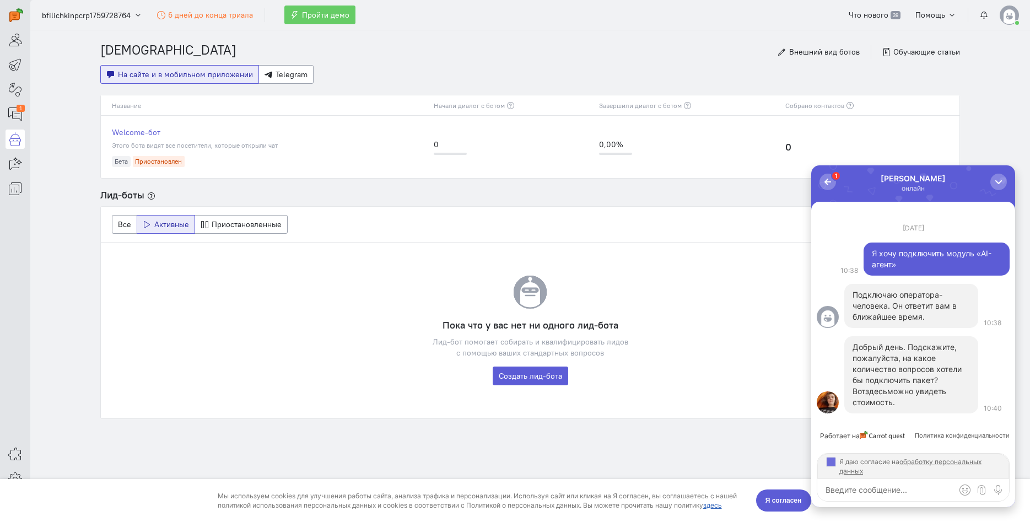
click at [886, 391] on link "здесь" at bounding box center [876, 390] width 22 height 9
click at [877, 490] on textarea at bounding box center [913, 490] width 192 height 22
type textarea "в"
type textarea "1"
type textarea "f"
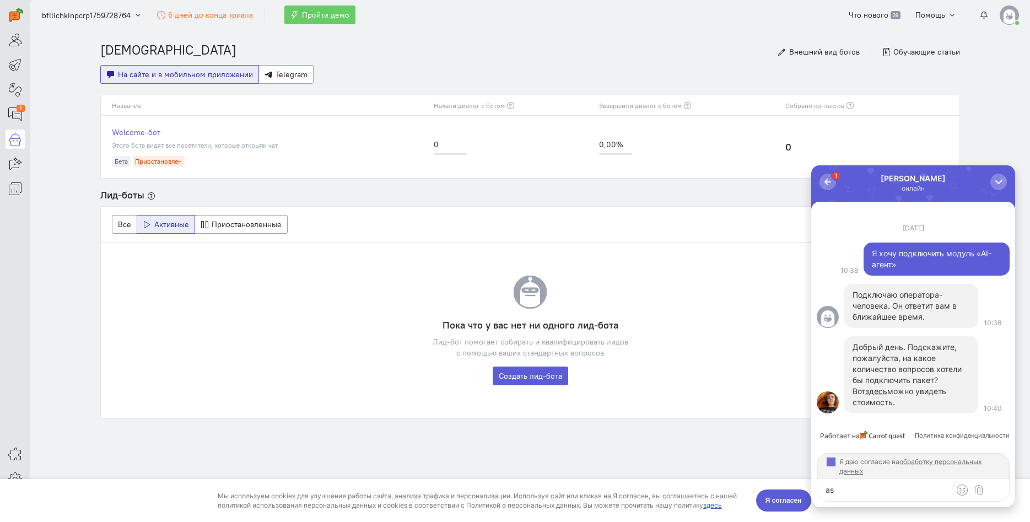
type textarea "a"
type textarea "Есть ли тестовый период AI бота?"
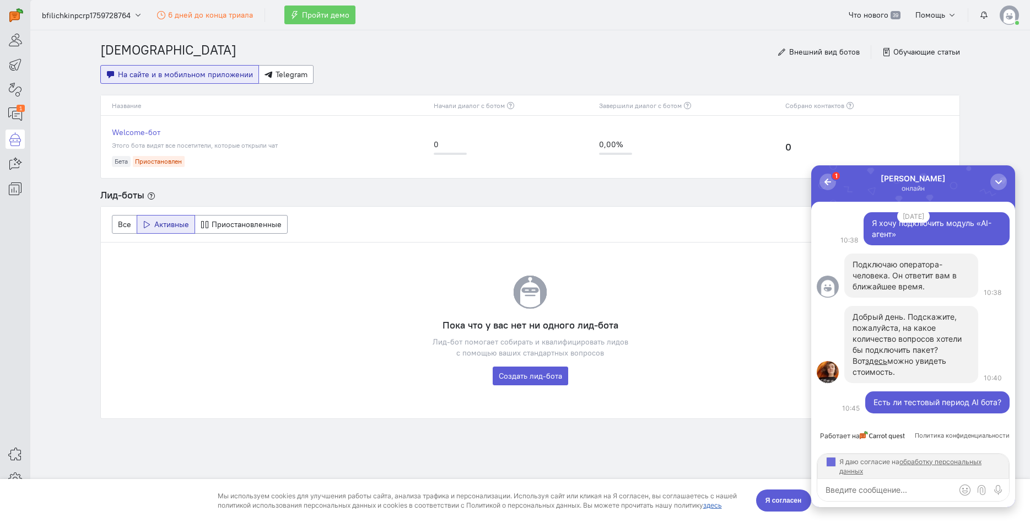
click at [889, 484] on textarea at bounding box center [913, 490] width 192 height 22
type textarea "М"
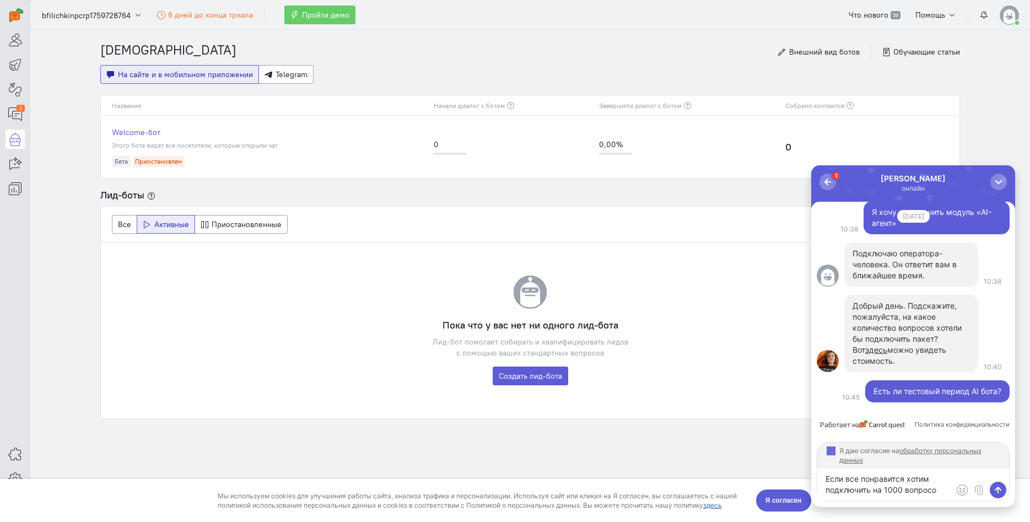
type textarea "Если все понравится хотим подключить на 1000 вопросов"
